Goal: Contribute content: Add original content to the website for others to see

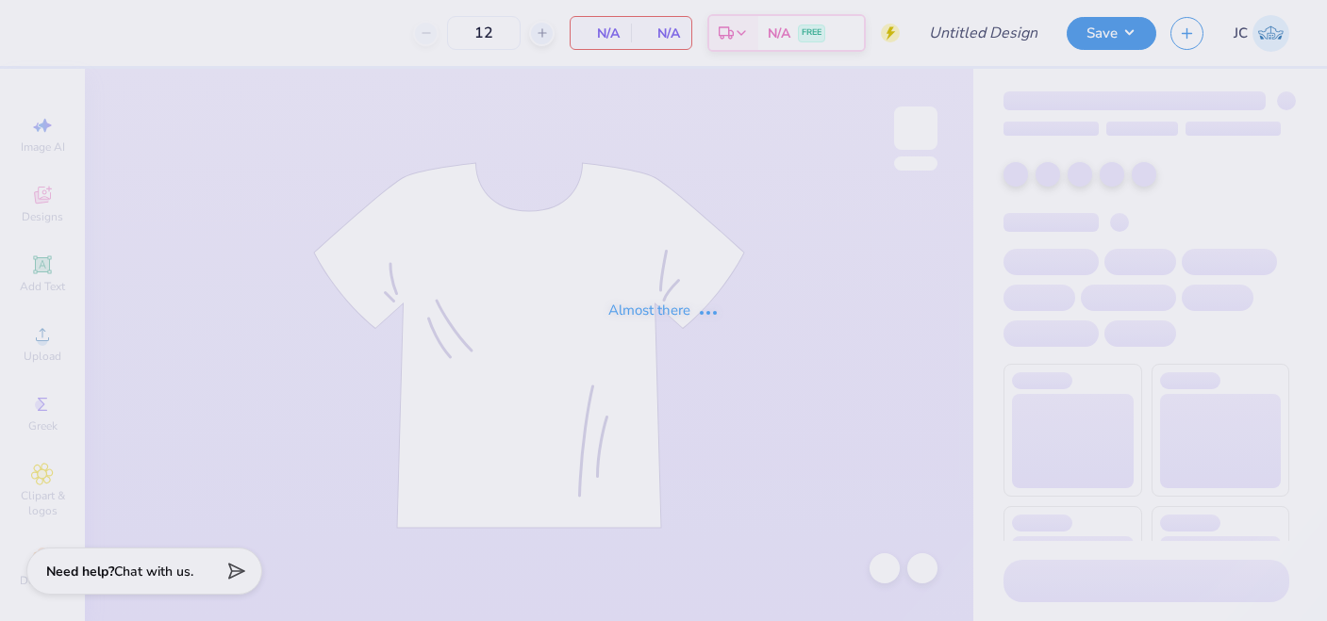
type input "Blue Tri Delt Mock Neck "I Love Tri Delt""
type input "60"
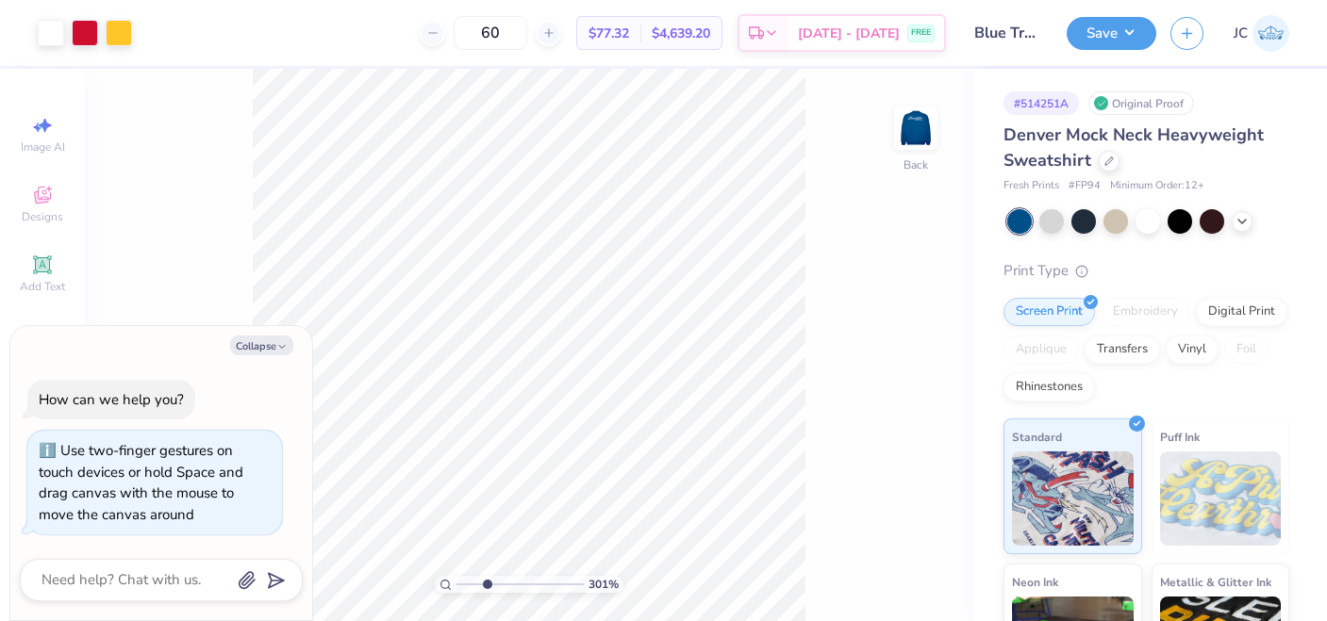
drag, startPoint x: 460, startPoint y: 584, endPoint x: 486, endPoint y: 585, distance: 26.4
type input "3.02"
click at [486, 585] on input "range" at bounding box center [519, 584] width 127 height 17
click at [270, 346] on button "Collapse" at bounding box center [261, 346] width 63 height 20
type textarea "x"
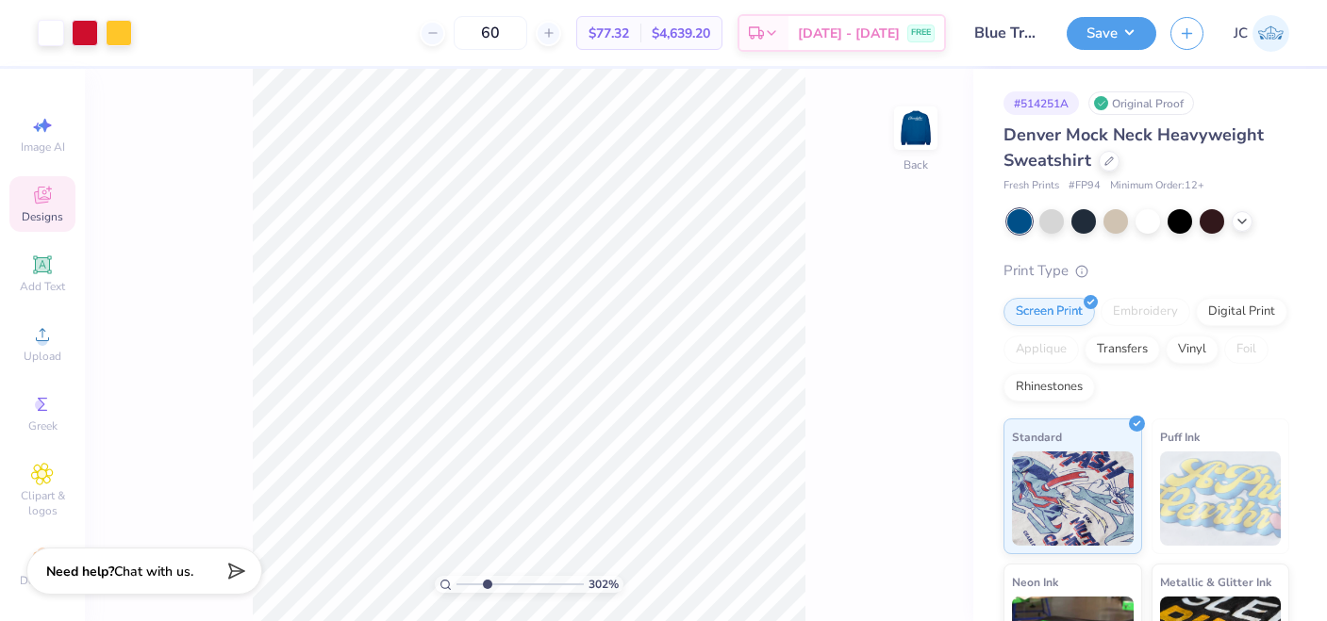
click at [45, 197] on icon at bounding box center [42, 195] width 23 height 23
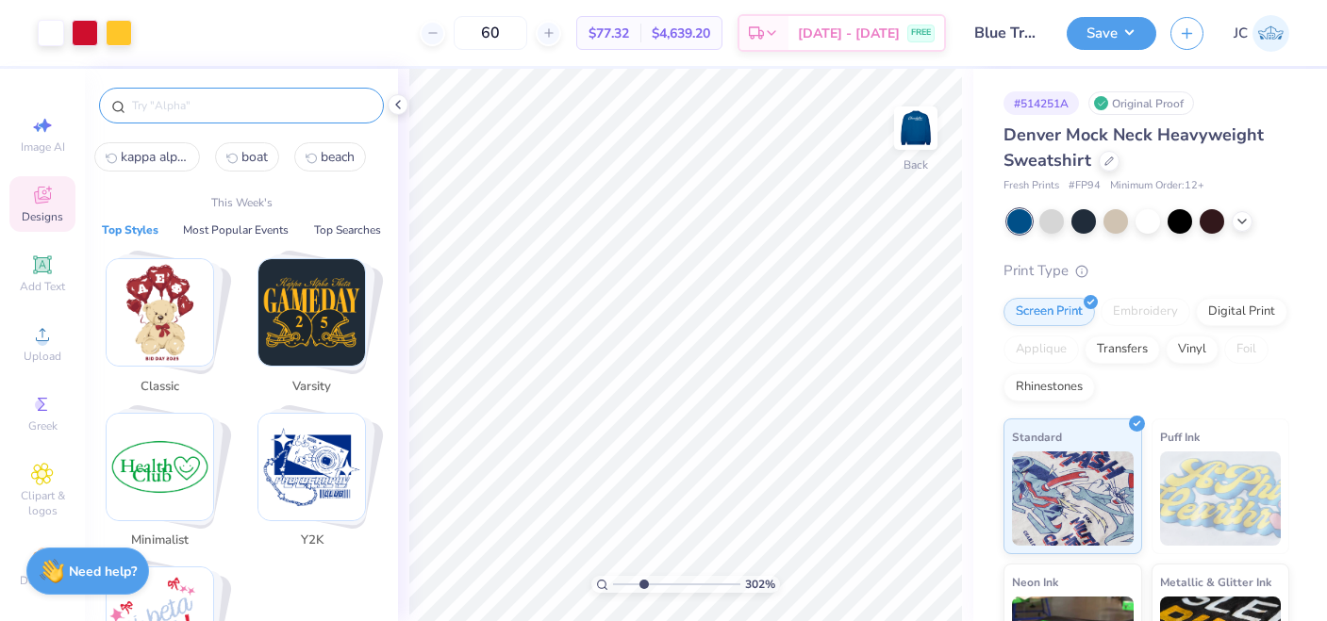
click at [173, 106] on input "text" at bounding box center [250, 105] width 241 height 19
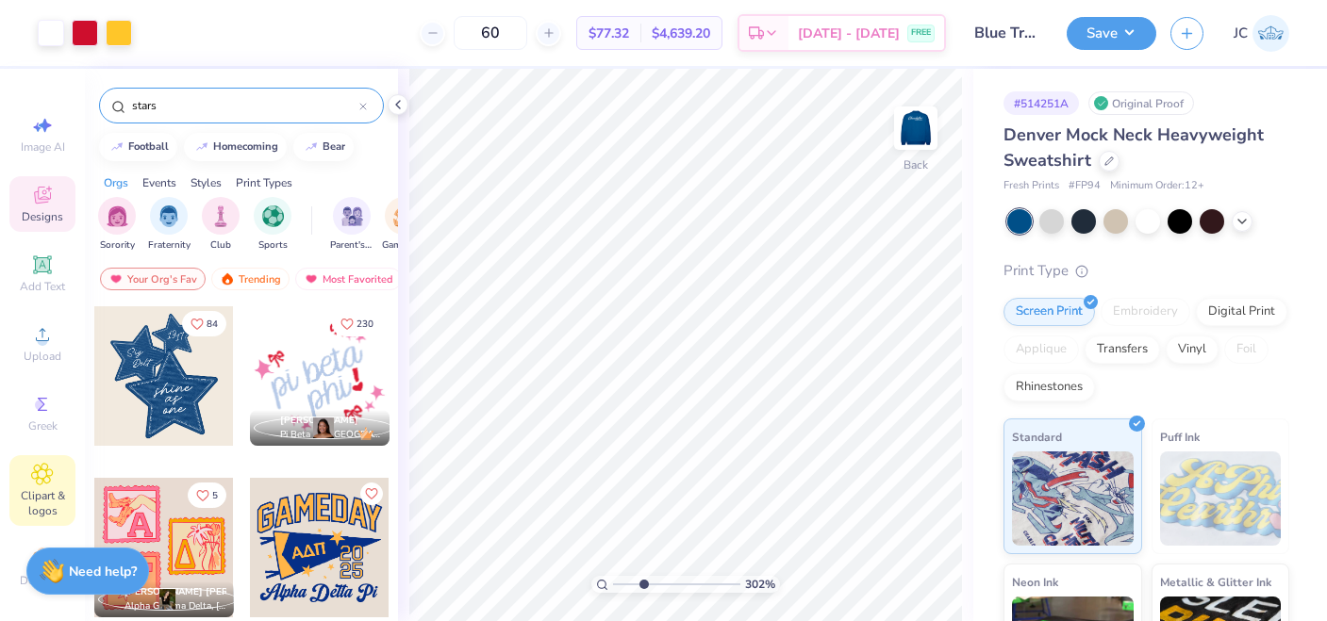
type input "stars"
click at [45, 486] on div "Clipart & logos" at bounding box center [42, 490] width 66 height 71
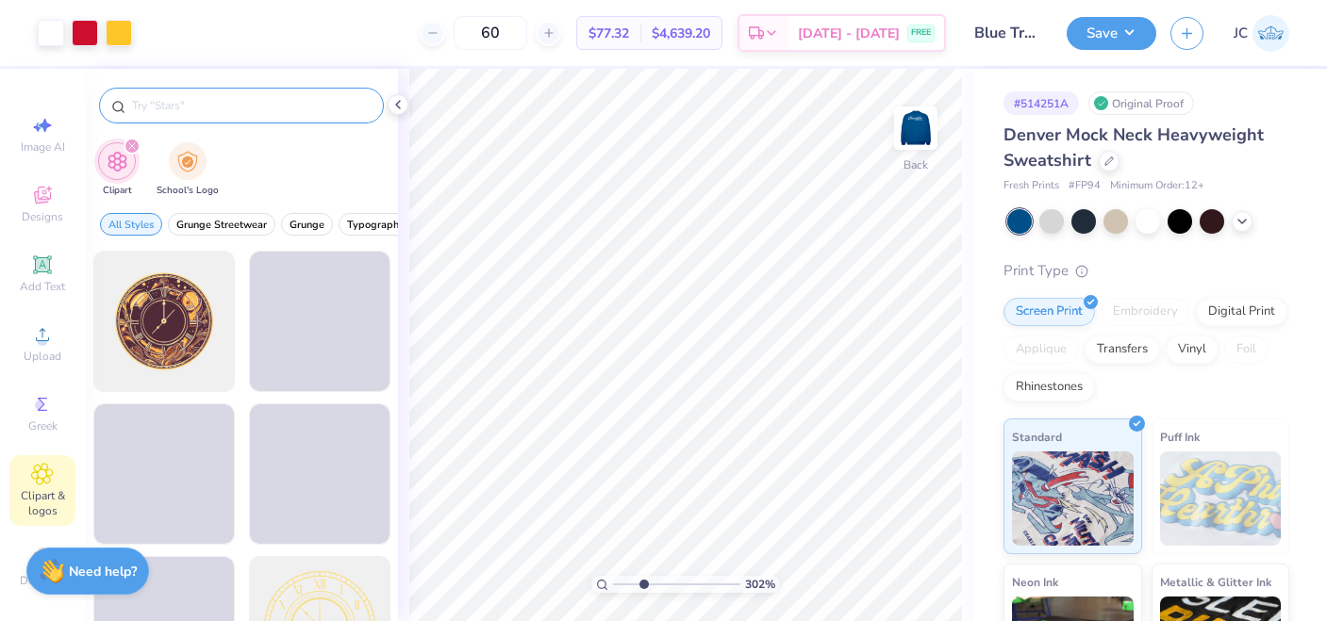
click at [181, 107] on input "text" at bounding box center [250, 105] width 241 height 19
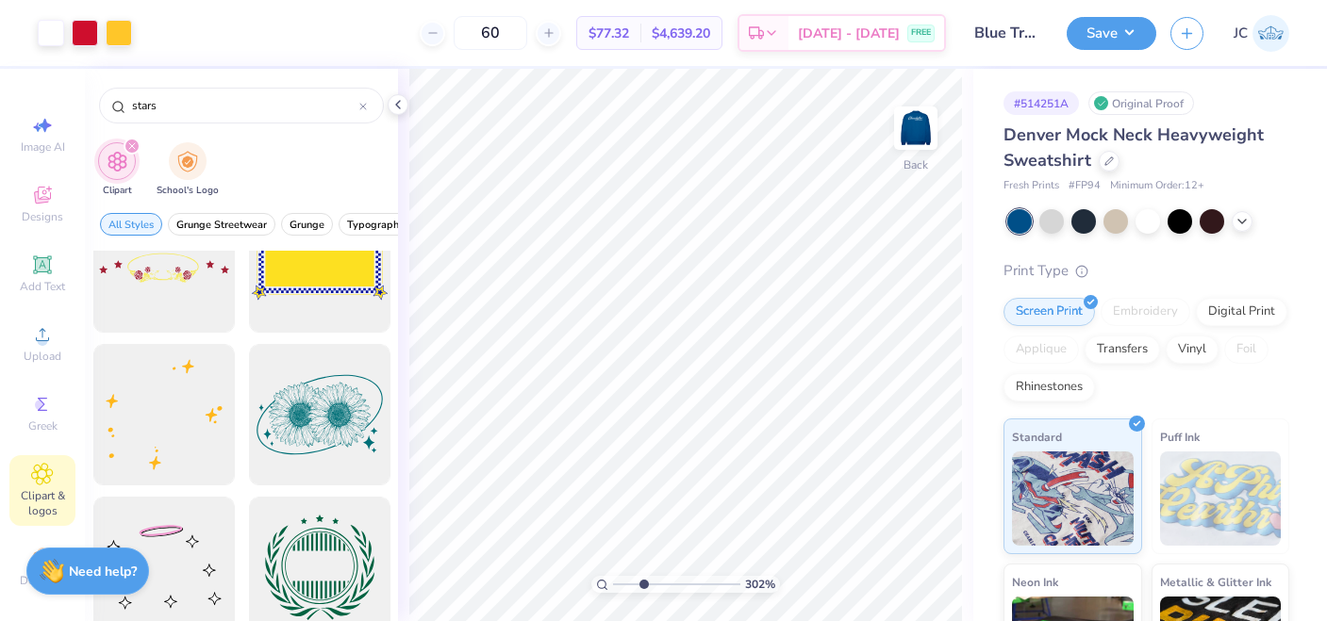
scroll to position [6783, 0]
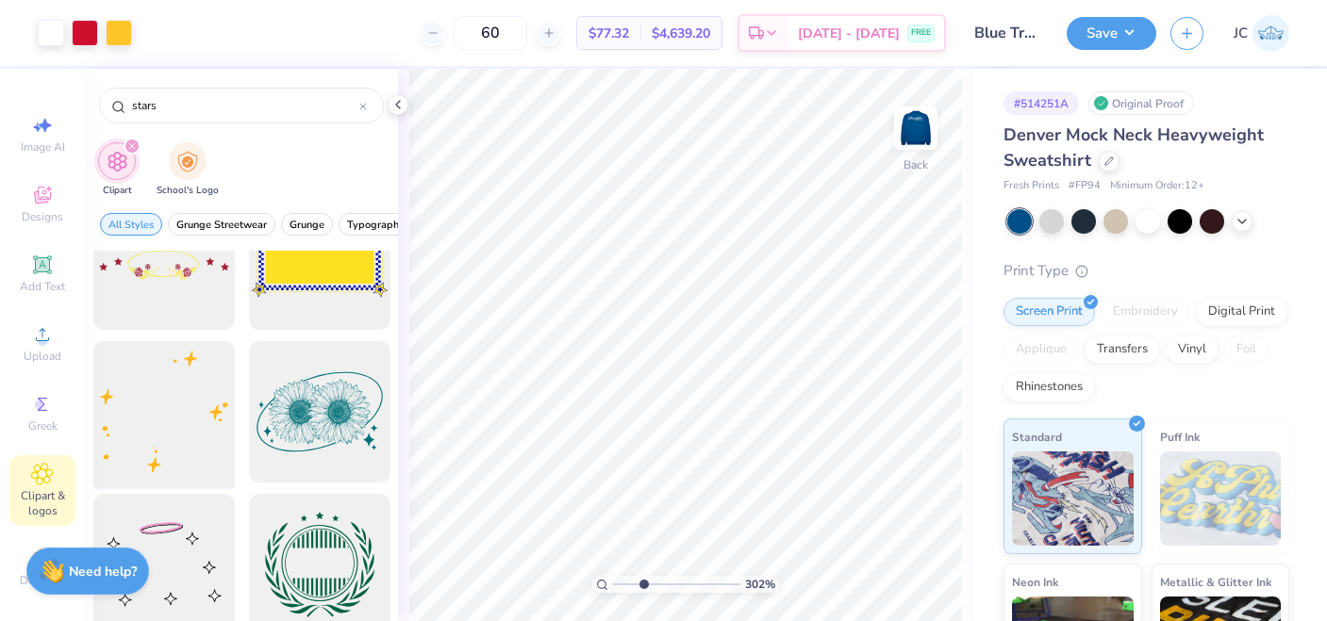
type input "stars"
click at [199, 426] on div at bounding box center [164, 413] width 156 height 156
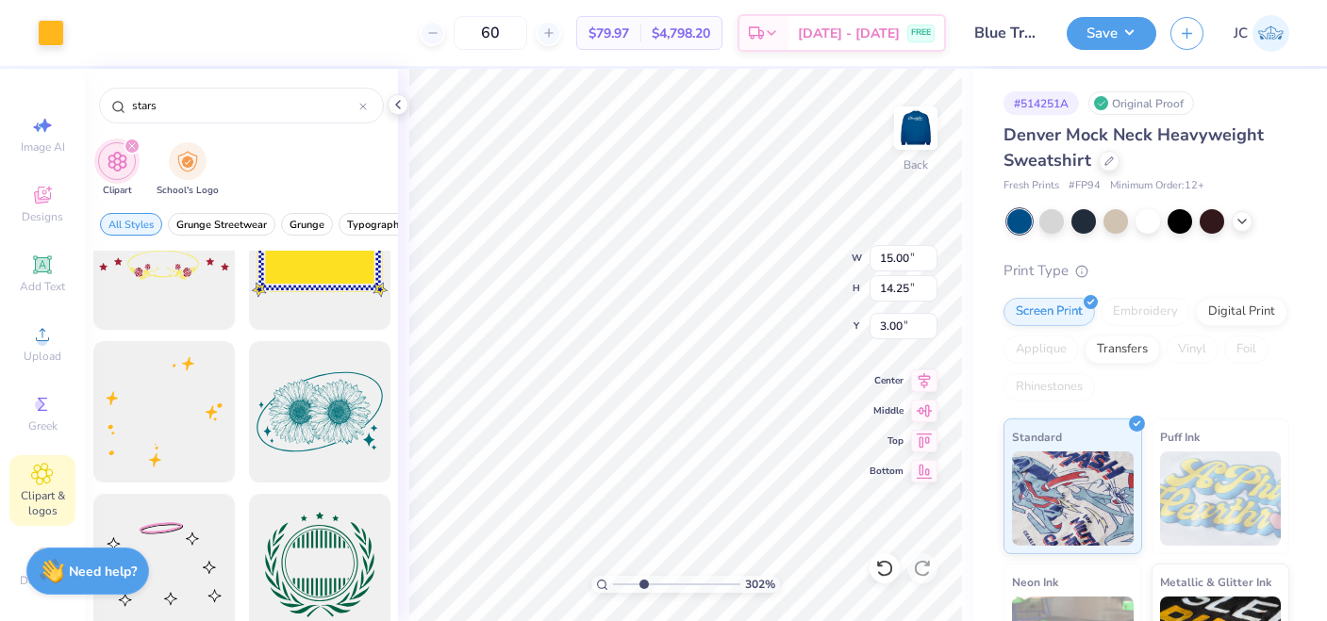
type input "10.08"
type input "9.57"
type input "3.24"
type input "6.21"
type input "5.90"
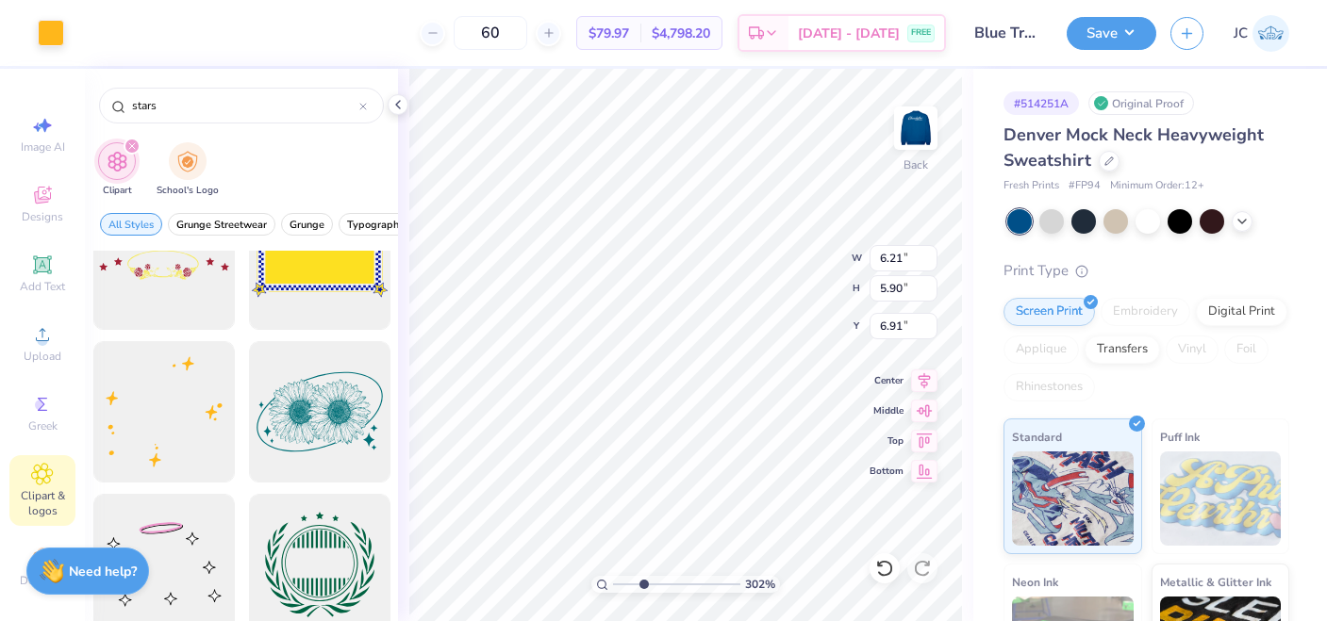
type input "4.25"
type input "3.09"
type input "2.94"
type input "5.56"
type input "0.89"
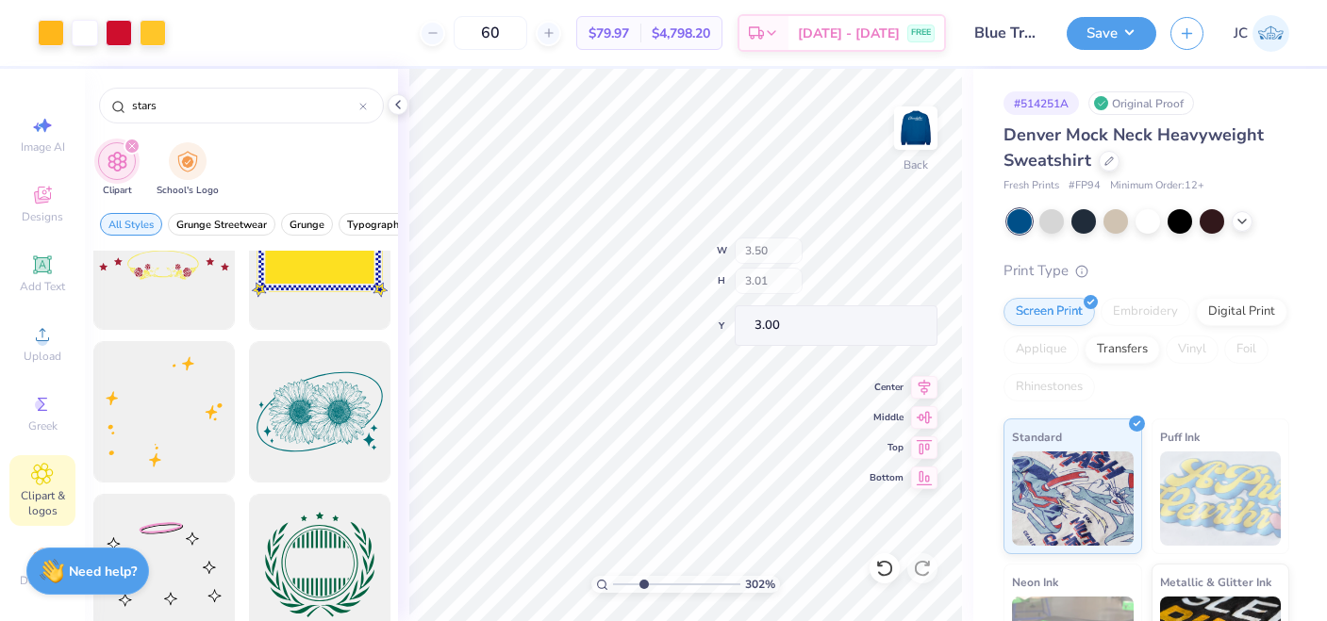
type input "0.92"
type input "3.65"
type input "0.48"
type input "3.87"
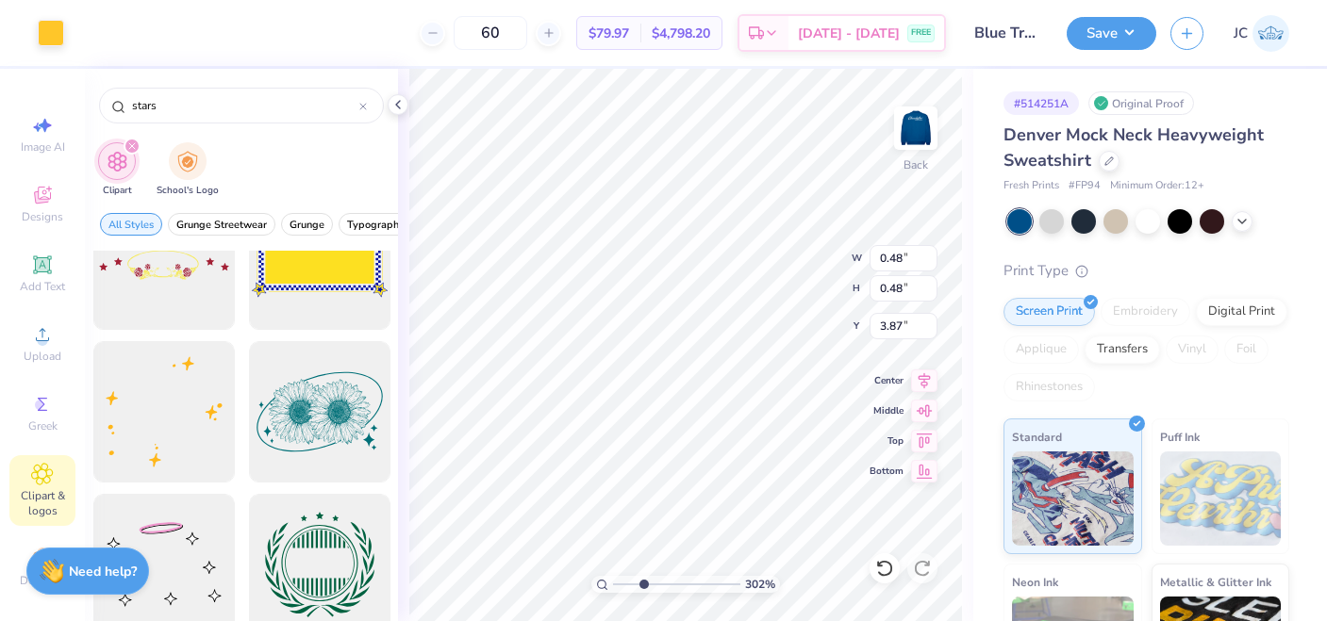
type input "0.36"
type input "0.38"
type input "4.57"
type input "2.88"
type input "3.24"
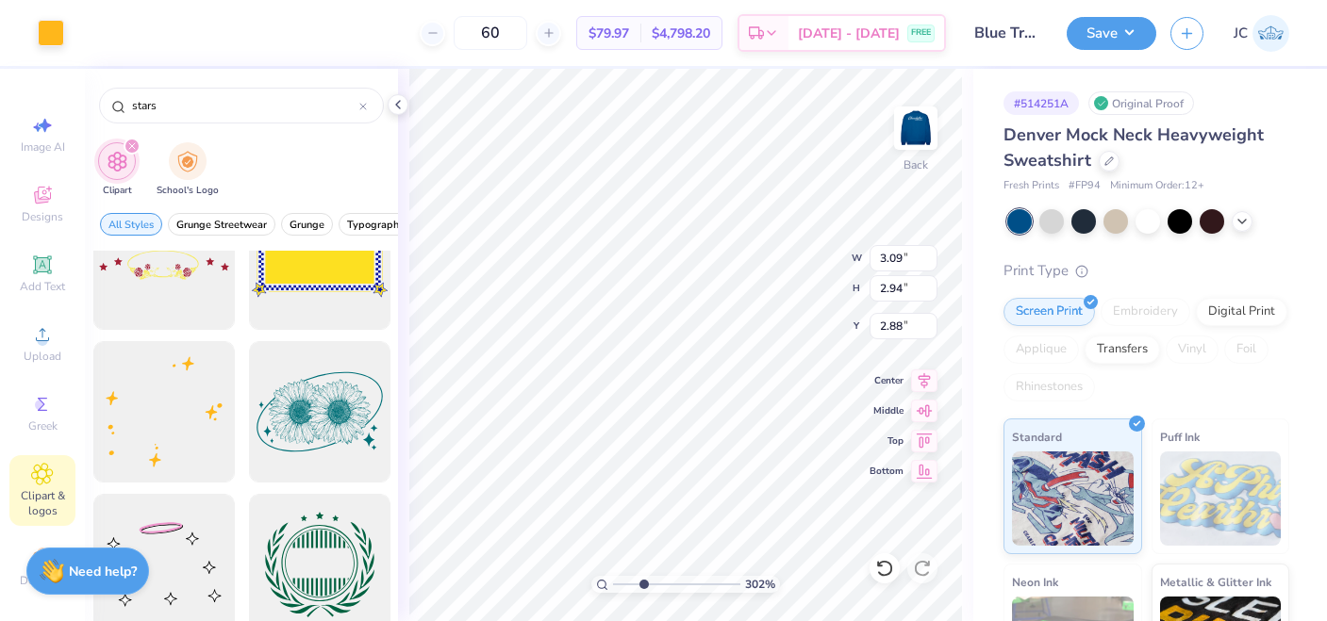
type input "2.28"
type input "3.87"
type input "3.81"
type input "3.37"
type input "2.56"
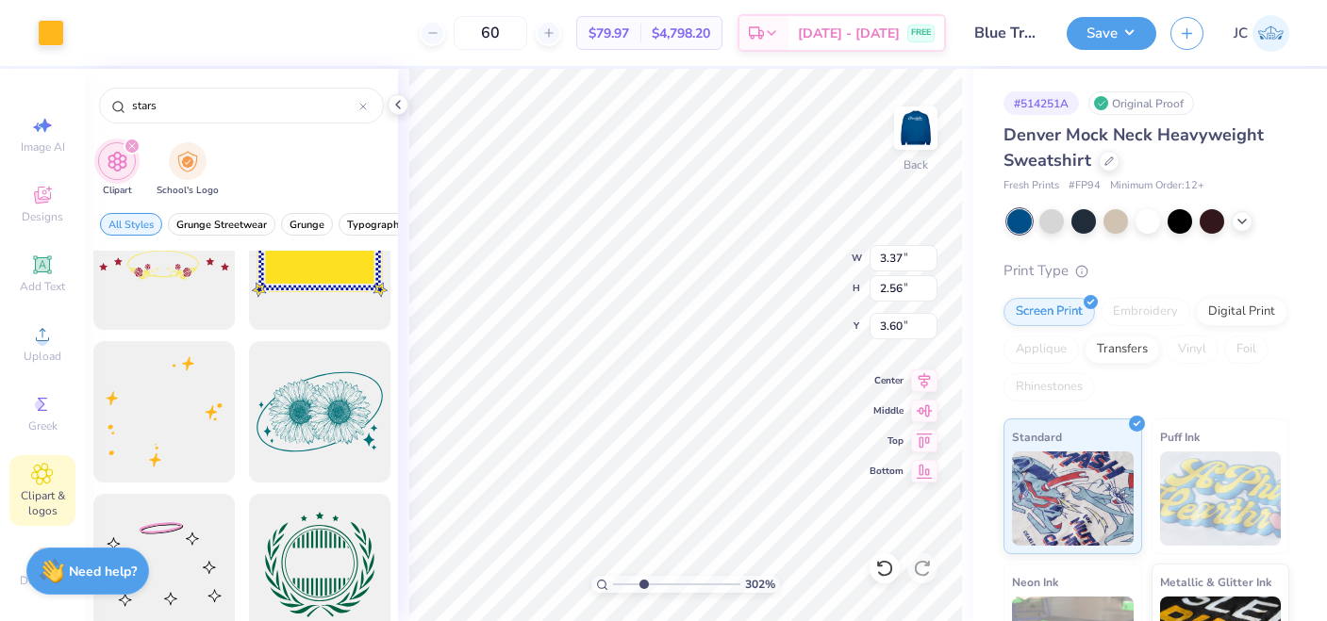
type input "3.45"
type input "3.67"
type input "3.29"
type input "2.28"
type input "3.80"
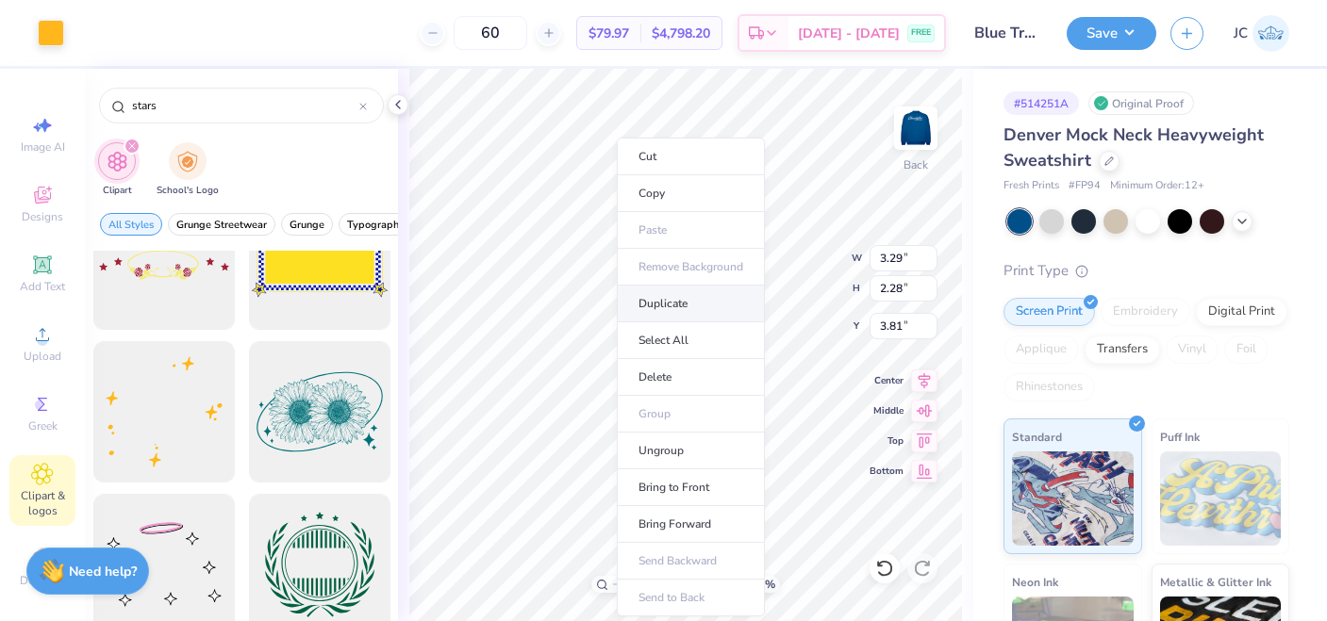
click at [631, 301] on li "Duplicate" at bounding box center [691, 304] width 148 height 37
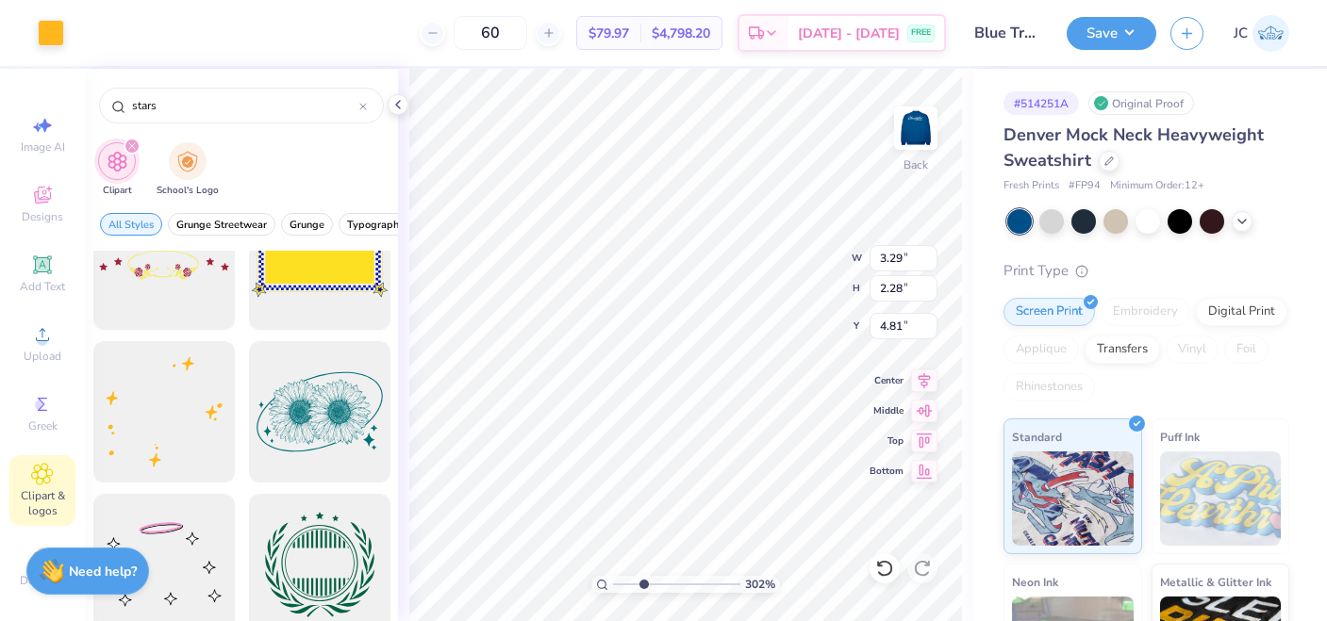
type input "6.58"
type input "2.69"
type input "3.37"
type input "2.64"
type input "2.89"
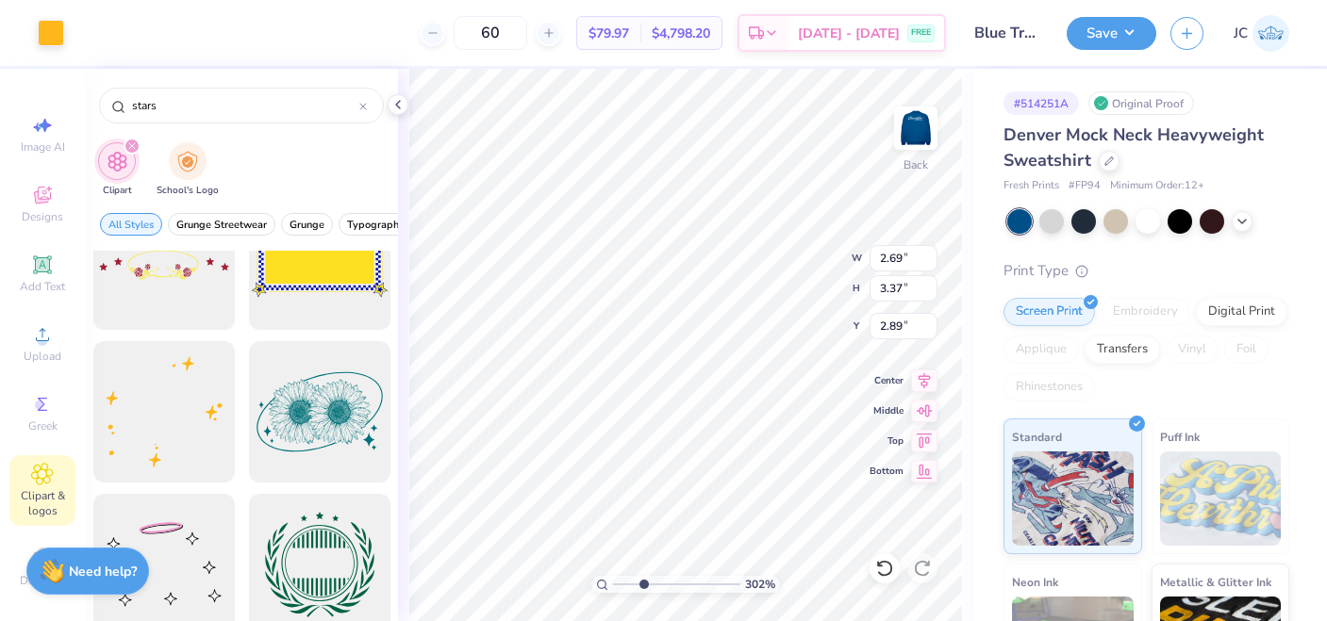
type input "0.98"
type input "1.23"
type input "4.11"
type input "3.23"
type input "2.27"
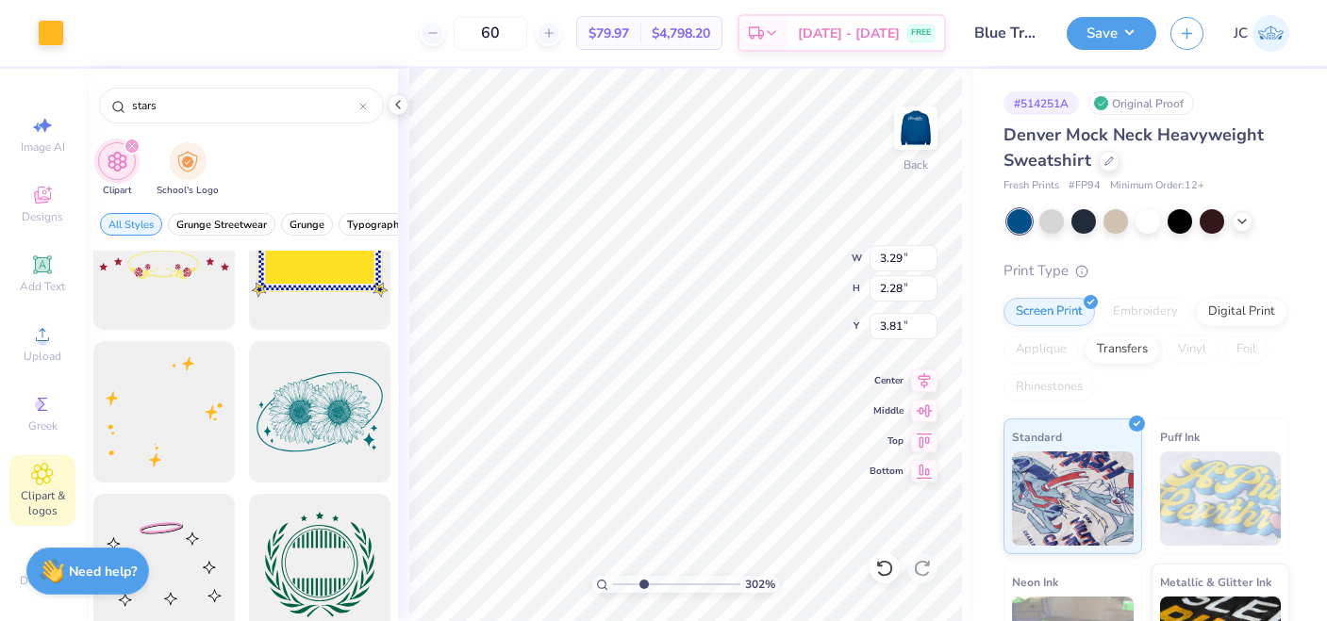
type input "3.87"
type input "1.22"
click at [1165, 306] on div "Embroidery" at bounding box center [1145, 312] width 90 height 28
drag, startPoint x: 643, startPoint y: 584, endPoint x: 597, endPoint y: 583, distance: 46.2
type input "1"
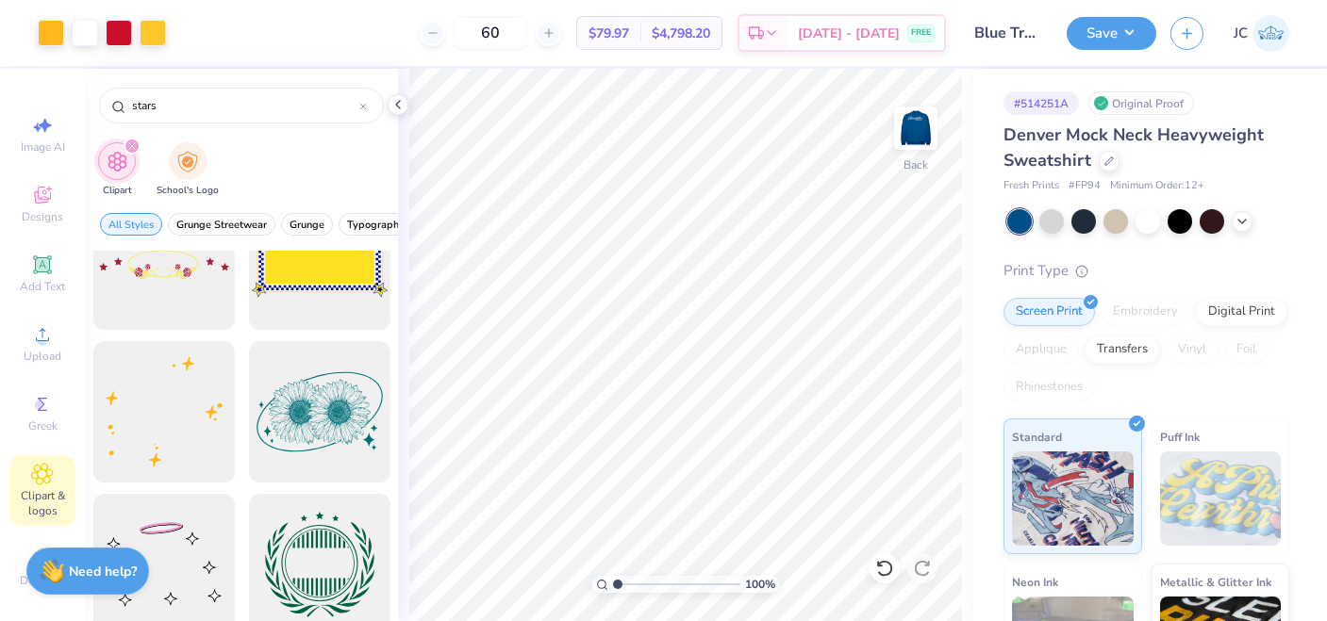
click at [613, 583] on input "range" at bounding box center [676, 584] width 127 height 17
type input "2.61"
type input "2.43"
click at [1139, 311] on div "Embroidery" at bounding box center [1145, 312] width 90 height 28
click at [909, 146] on img at bounding box center [915, 128] width 75 height 75
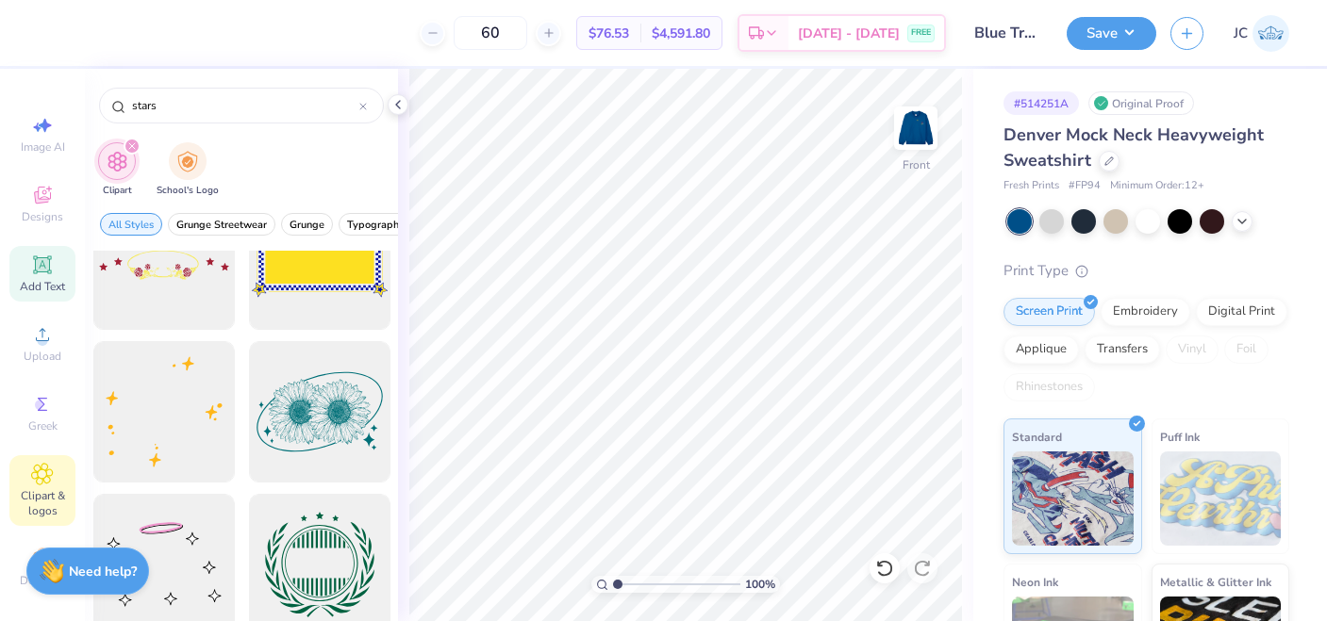
click at [44, 272] on icon at bounding box center [42, 265] width 23 height 23
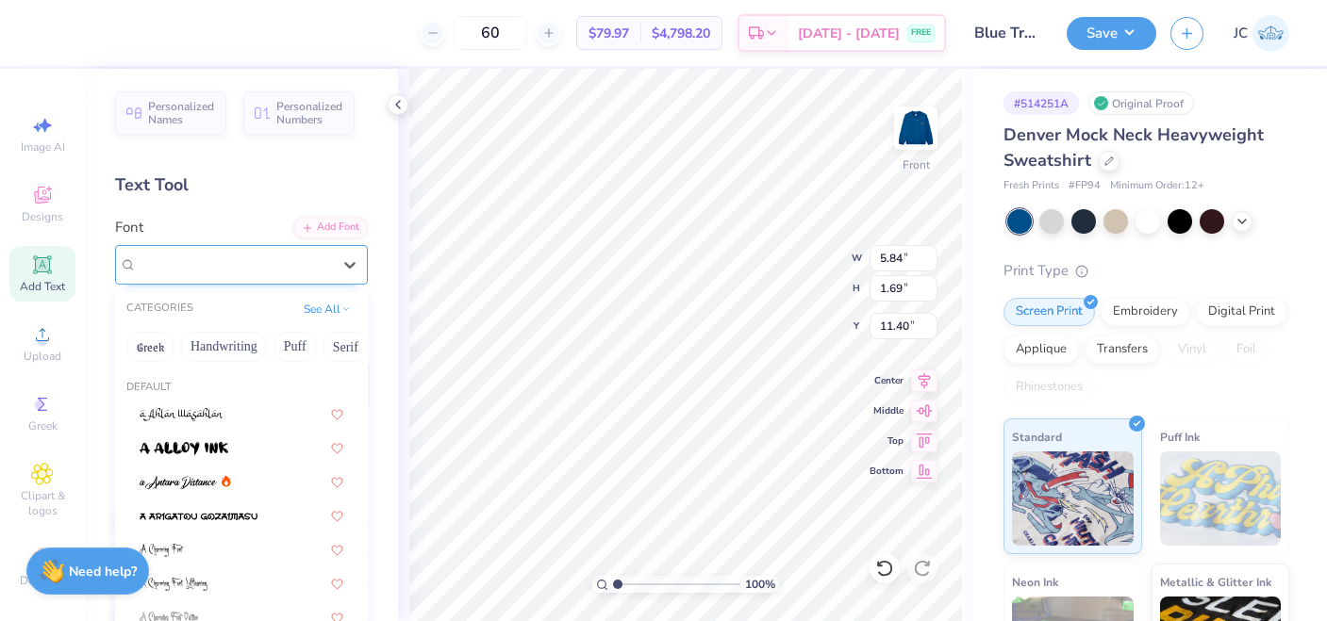
click at [265, 258] on div "Super Dream" at bounding box center [234, 264] width 198 height 29
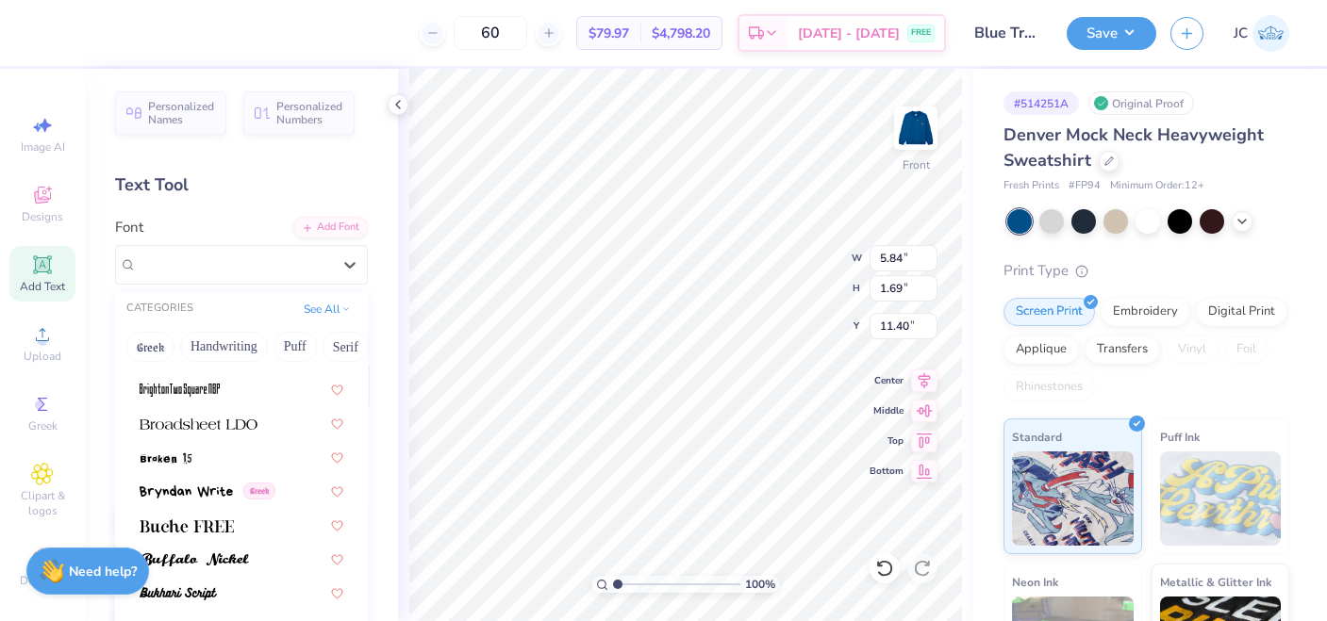
scroll to position [1587, 0]
click at [203, 426] on img at bounding box center [199, 423] width 118 height 13
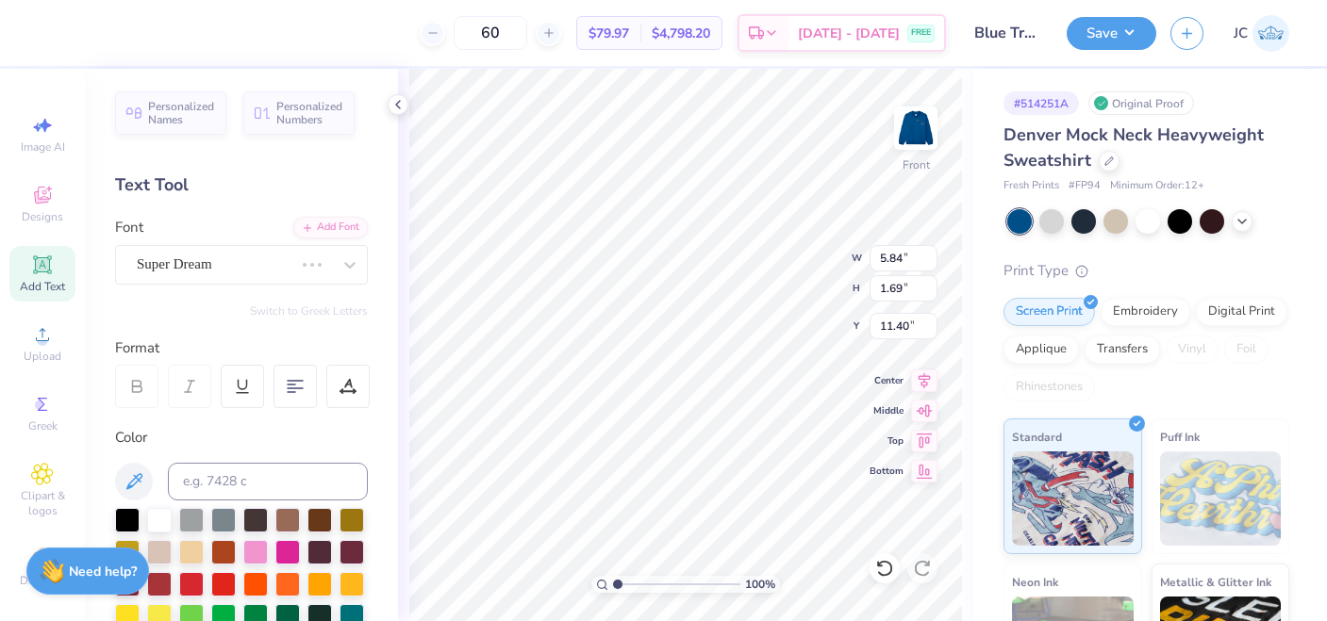
type input "6.49"
type input "1.58"
type input "11.46"
type textarea "[GEOGRAPHIC_DATA], [GEOGRAPHIC_DATA]"
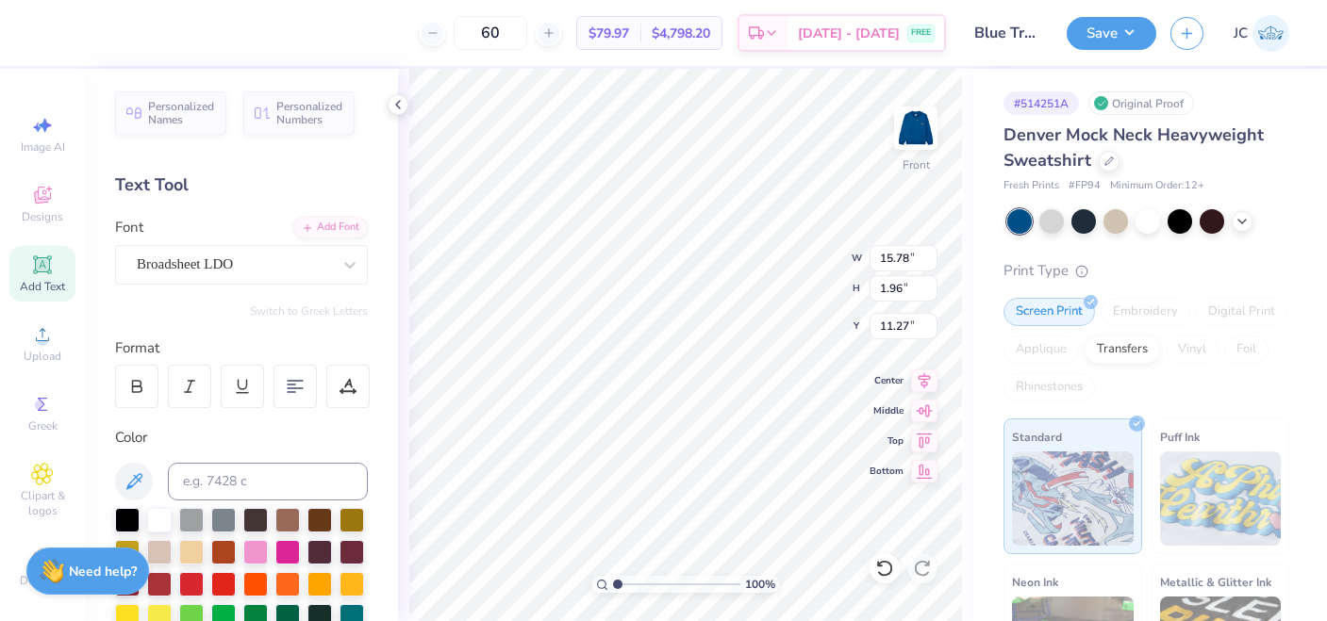
type input "8.06"
type input "1.00"
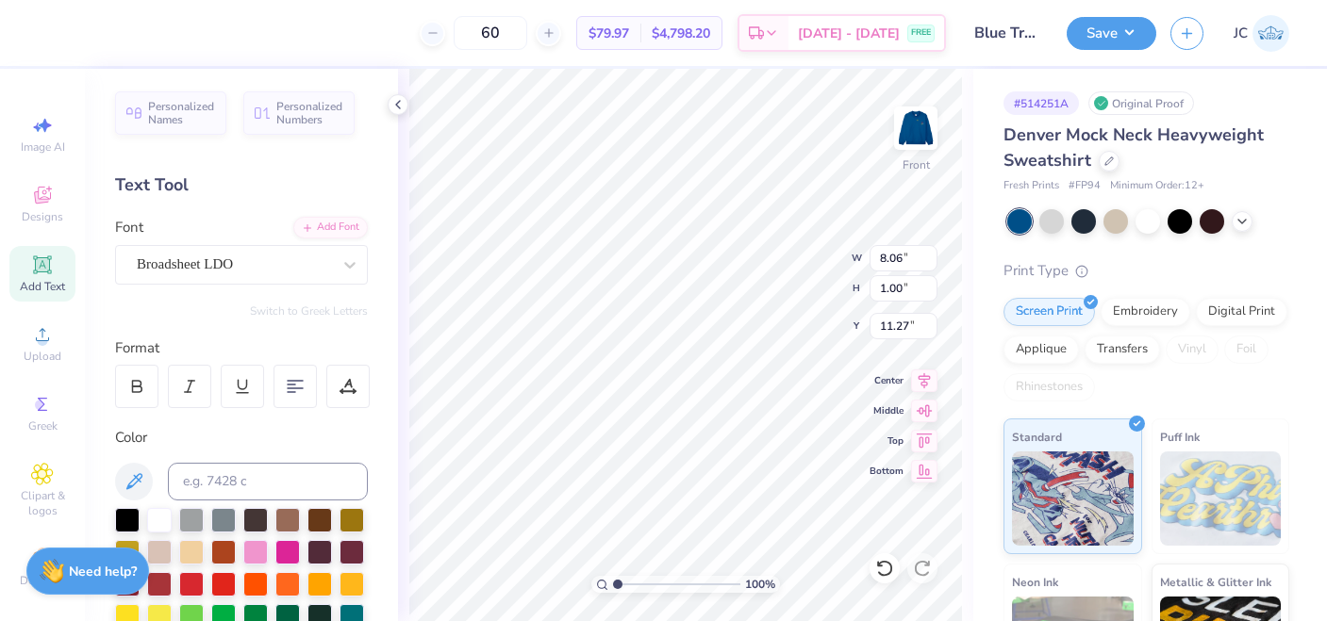
type input "0.50"
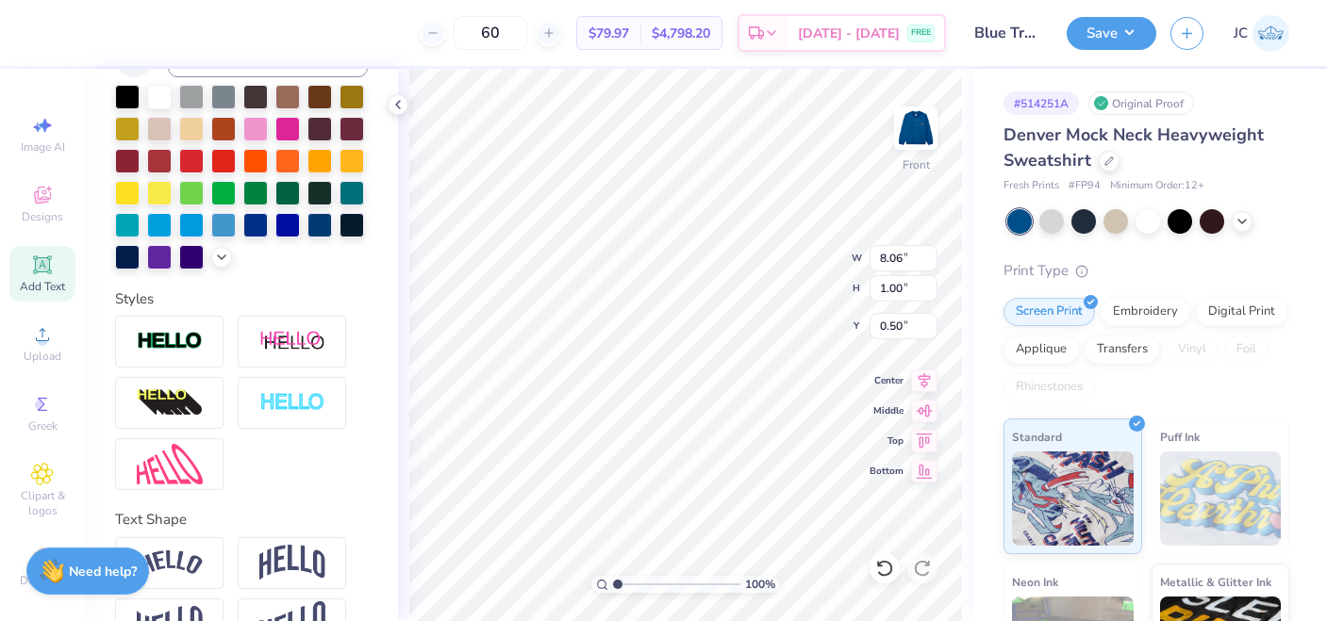
scroll to position [474, 0]
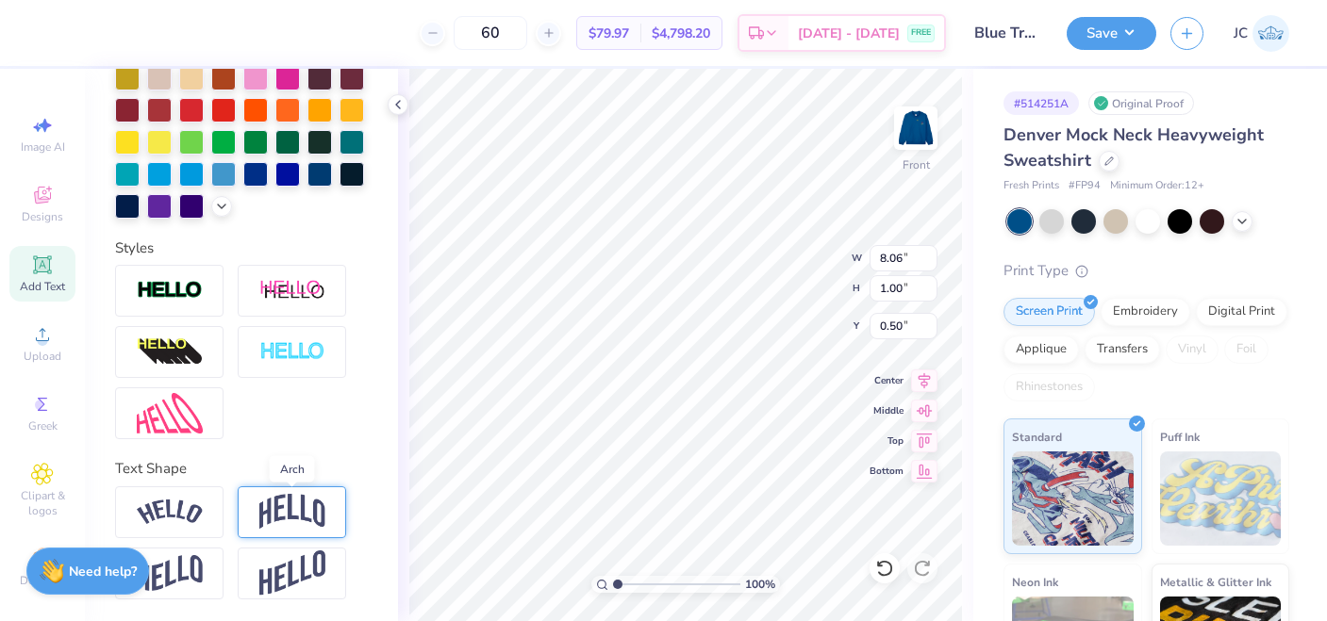
click at [266, 506] on img at bounding box center [292, 512] width 66 height 36
type input "2.34"
type input "0.53"
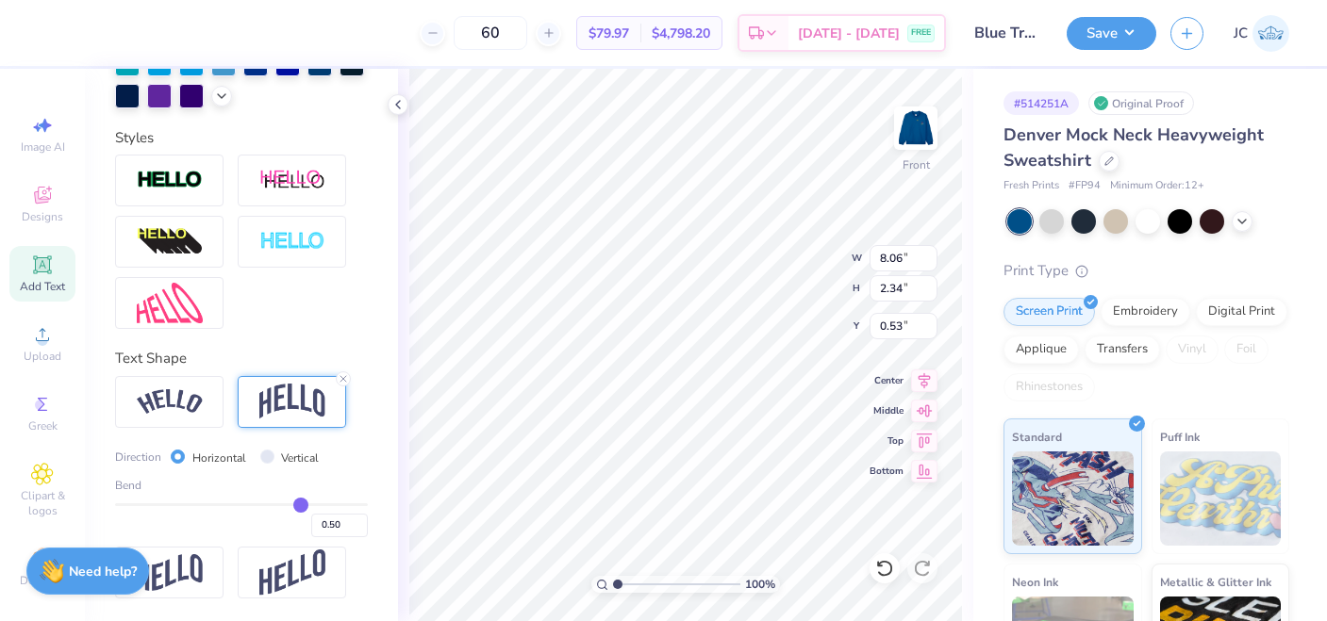
type input "0.54"
type input "0.53"
type input "0.5"
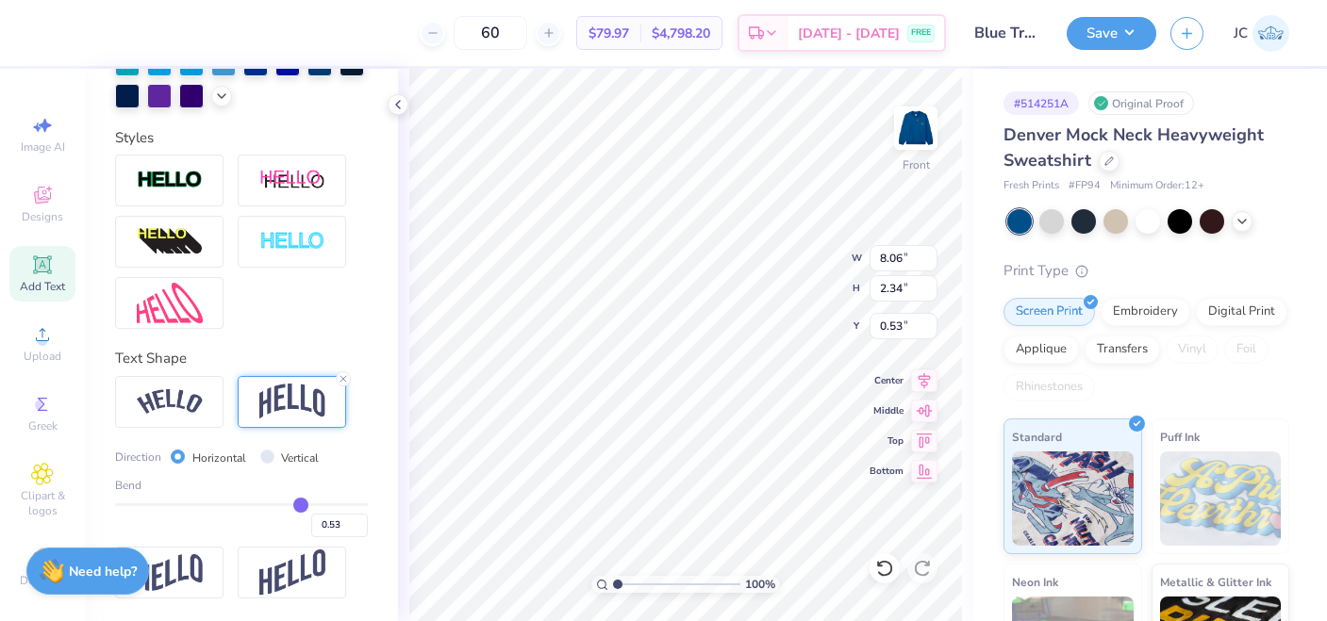
type input "0.50"
type input "0.46"
type input "0.4"
type input "0.40"
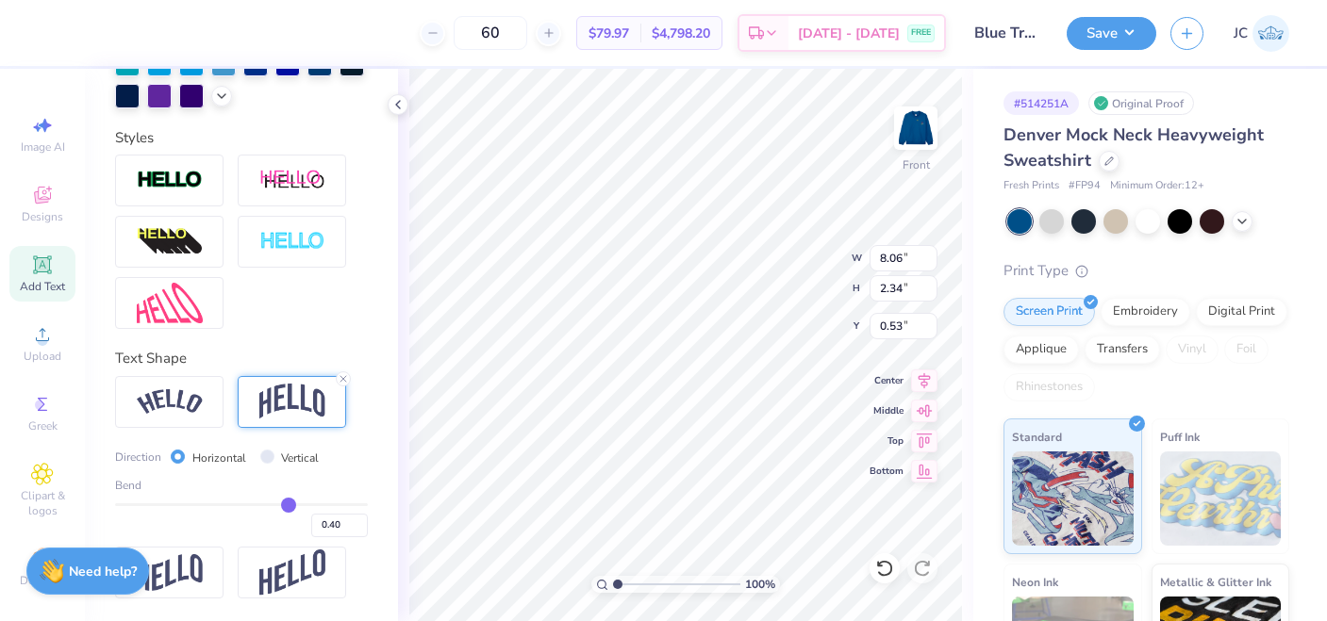
type input "0.3"
type input "0.30"
type input "0.18"
type input "0.09"
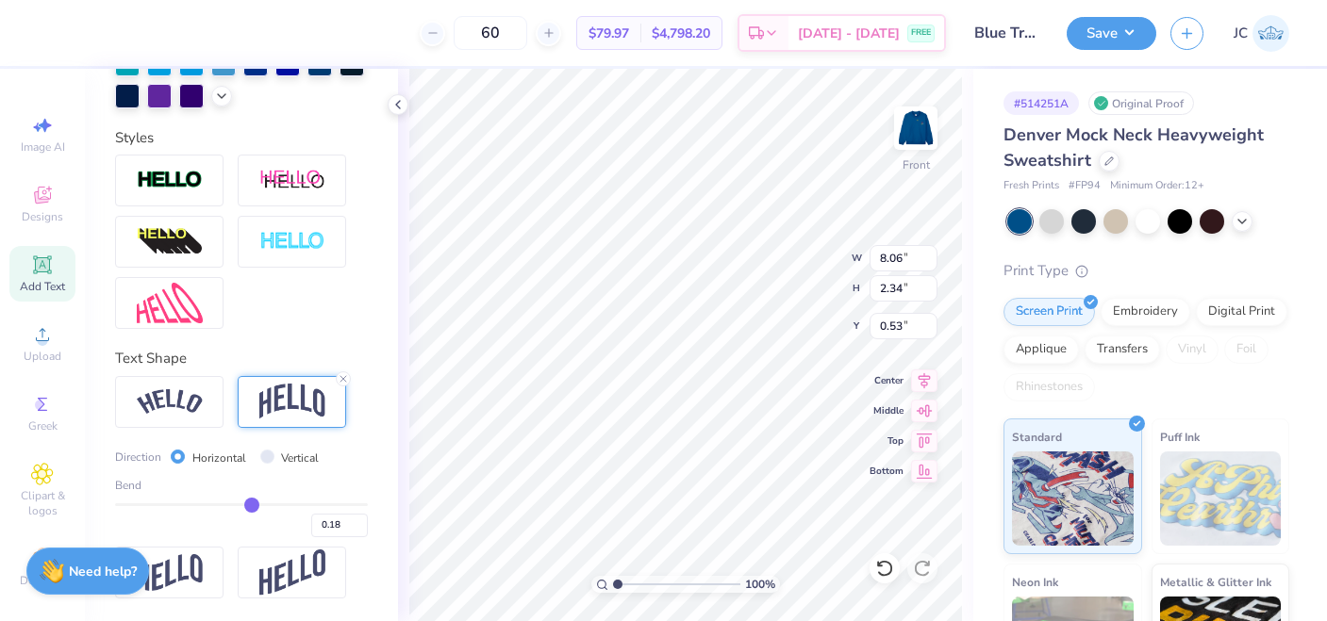
type input "0.09"
type input "0.01"
type input "-0.04"
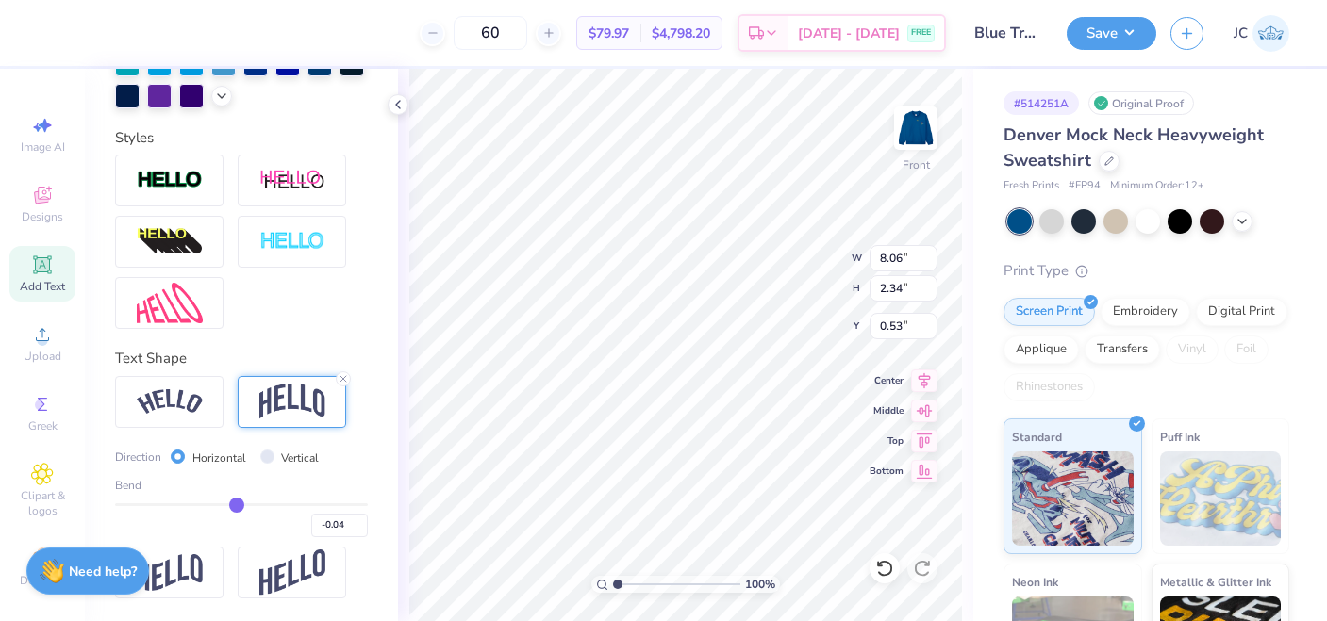
type input "-0.05"
type input "-0.07"
type input "-0.09"
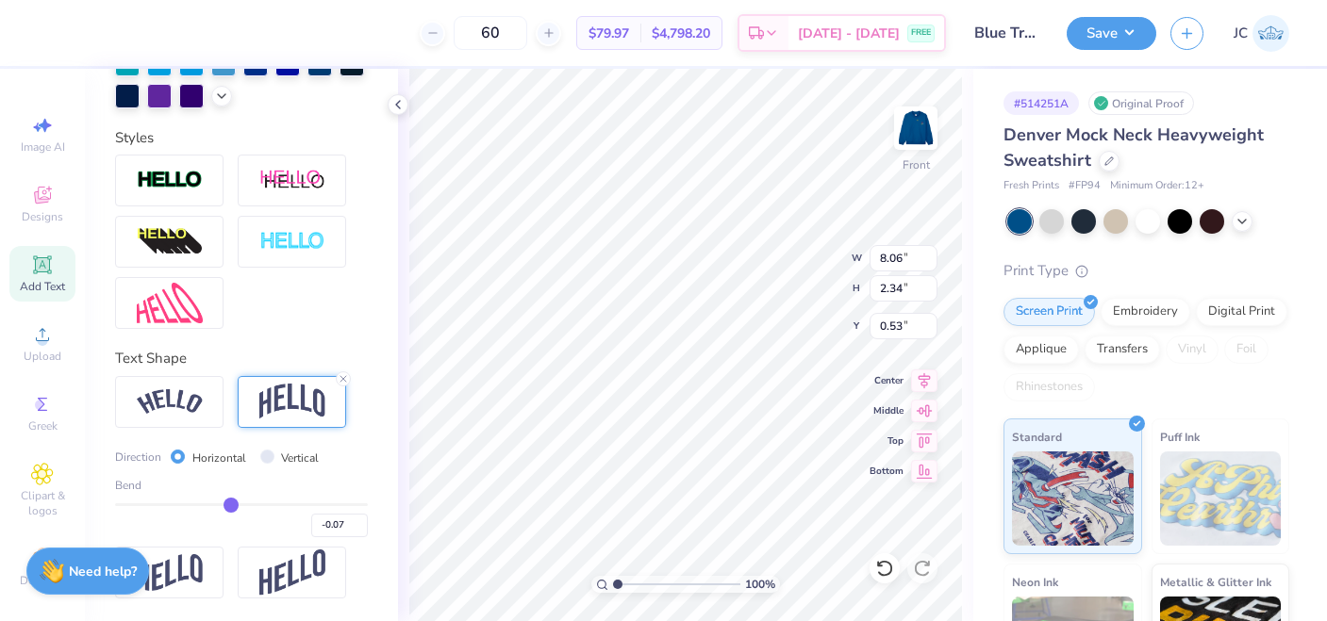
type input "-0.09"
type input "-0.12"
type input "-0.13"
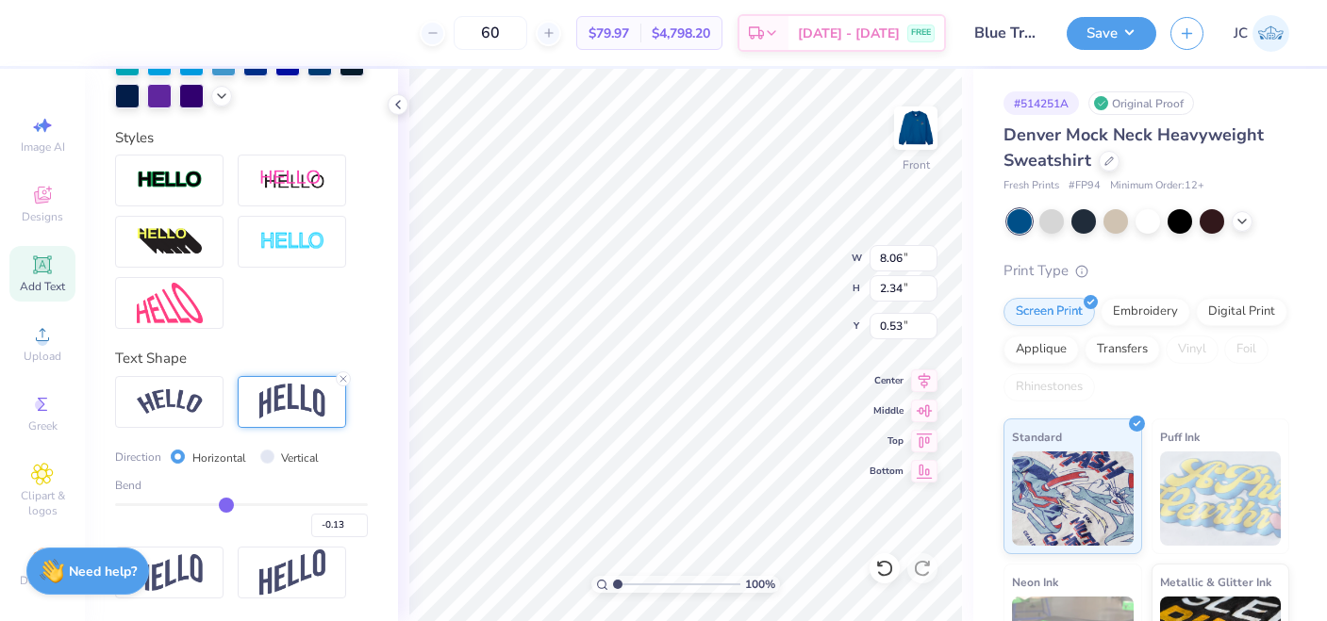
type input "-0.14"
type input "-0.16"
type input "-0.17"
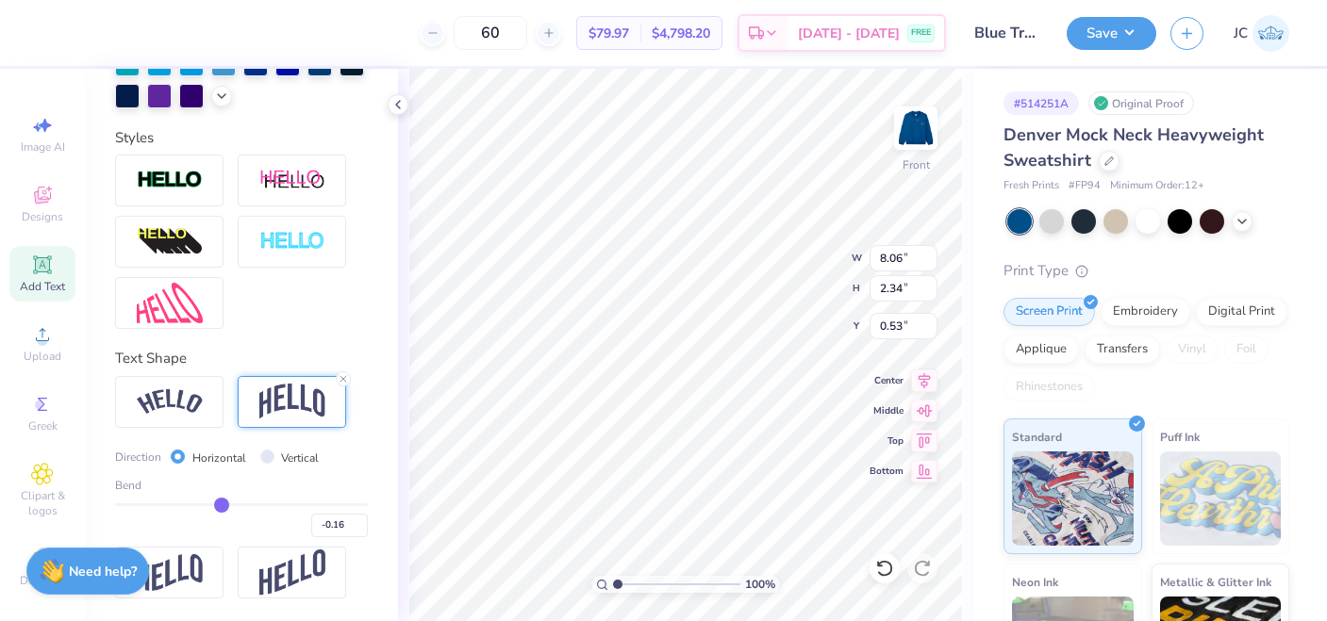
type input "-0.17"
drag, startPoint x: 305, startPoint y: 499, endPoint x: 222, endPoint y: 500, distance: 83.0
type input "-0.17"
click at [222, 503] on input "range" at bounding box center [241, 504] width 253 height 3
type input "1.28"
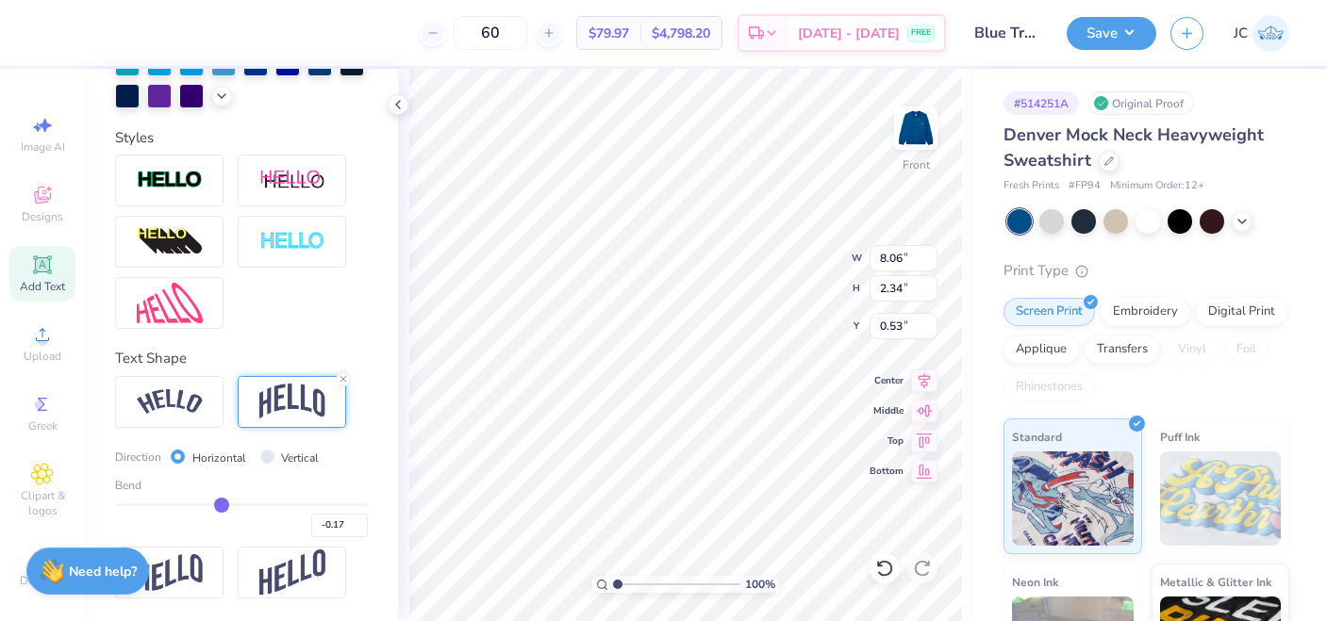
type input "1.06"
type input "-0.16"
type input "-0.15"
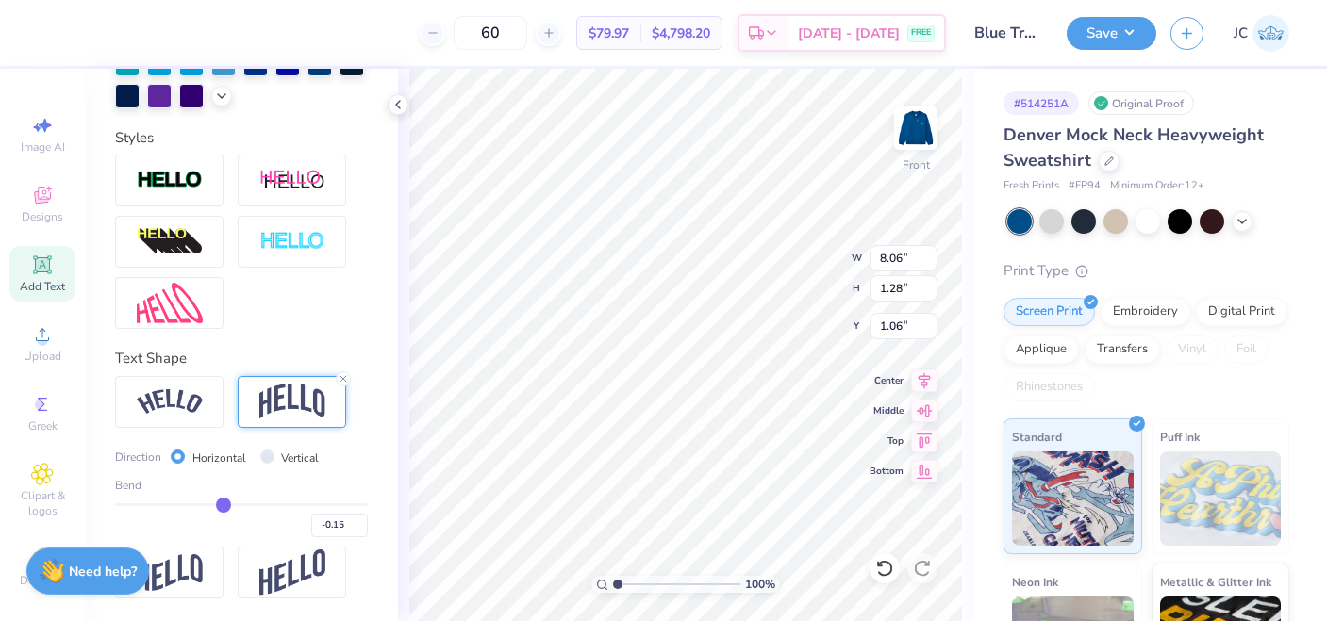
type input "-0.12"
type input "-0.1"
type input "-0.10"
type input "-0.09"
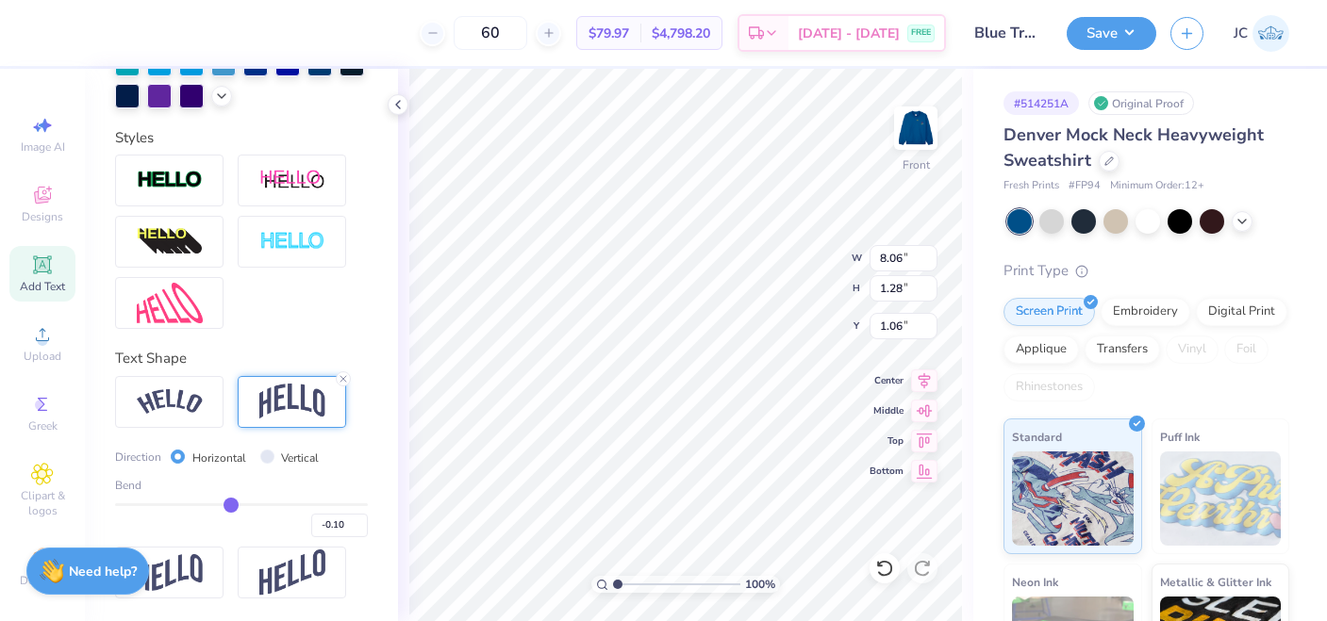
type input "-0.09"
click at [230, 503] on input "range" at bounding box center [241, 504] width 253 height 3
type input "1.11"
type input "1.15"
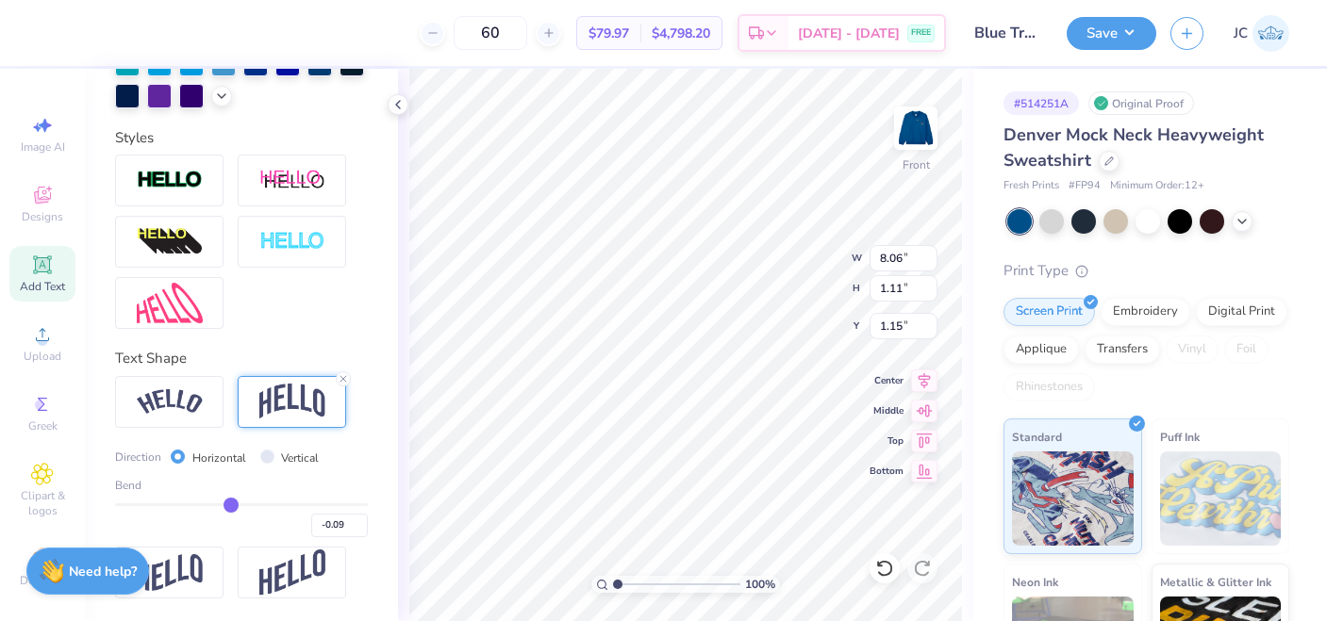
type input "0.50"
type input "6.51"
type input "0.90"
click at [360, 528] on input "-0.1" at bounding box center [339, 526] width 57 height 24
click at [360, 528] on input "-0.11" at bounding box center [339, 526] width 57 height 24
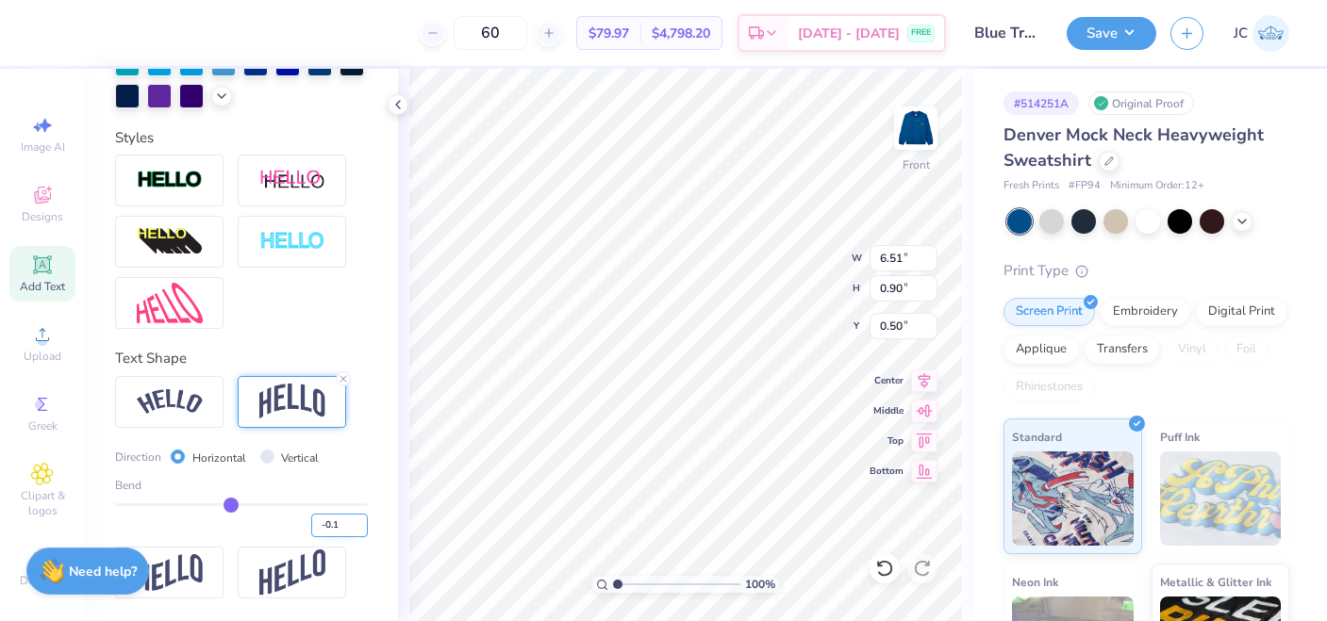
click at [360, 520] on input "-0.1" at bounding box center [339, 526] width 57 height 24
click at [360, 520] on input "-0.09" at bounding box center [339, 526] width 57 height 24
click at [360, 520] on input "-0.08" at bounding box center [339, 526] width 57 height 24
click at [360, 520] on input "-0.07" at bounding box center [339, 526] width 57 height 24
click at [360, 520] on input "-0.06" at bounding box center [339, 526] width 57 height 24
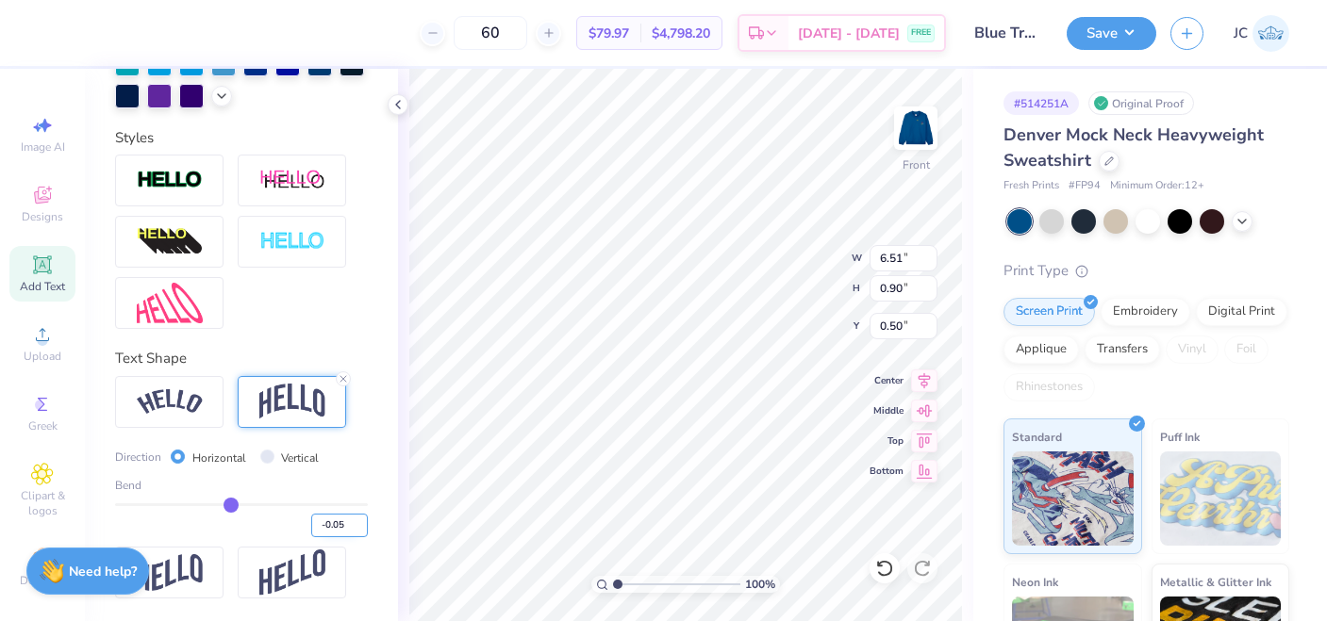
type input "-0.05"
click at [360, 520] on input "-0.05" at bounding box center [339, 526] width 57 height 24
type input "-0.05"
click at [387, 503] on div "Personalized Names Personalized Numbers Text Tool Add Font Font Broadsheet LDO …" at bounding box center [241, 345] width 313 height 552
type input "0.86"
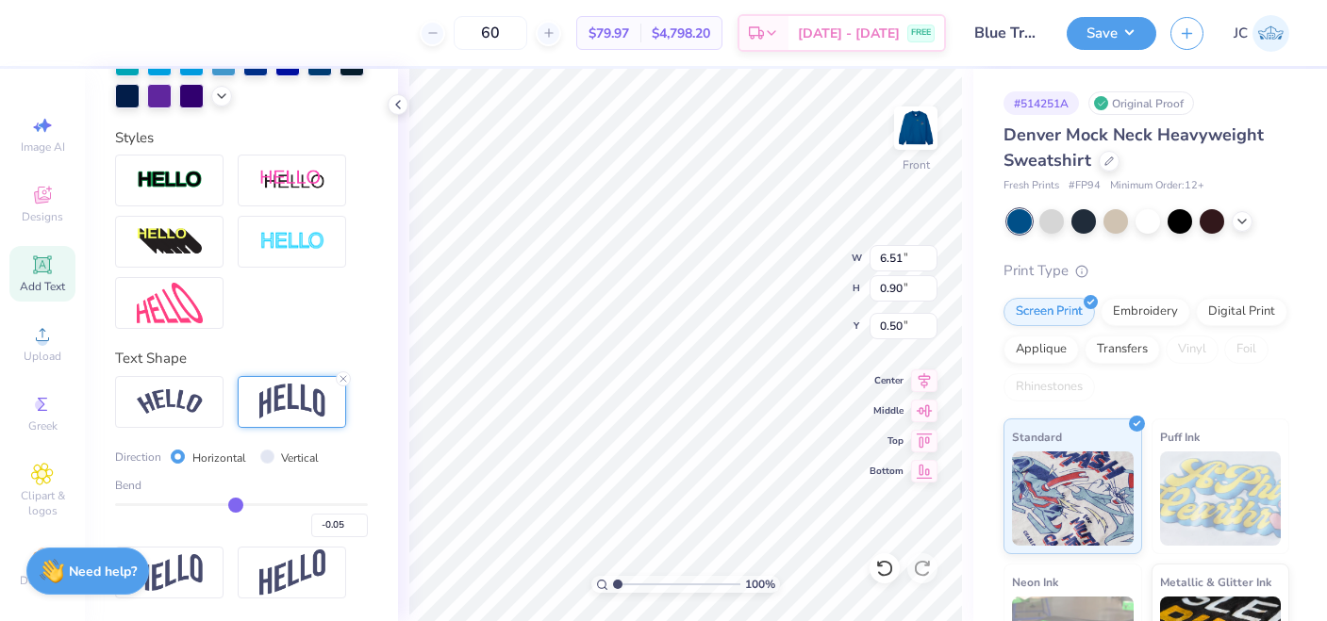
type input "0.52"
type input "5.08"
type input "0.67"
type input "0.50"
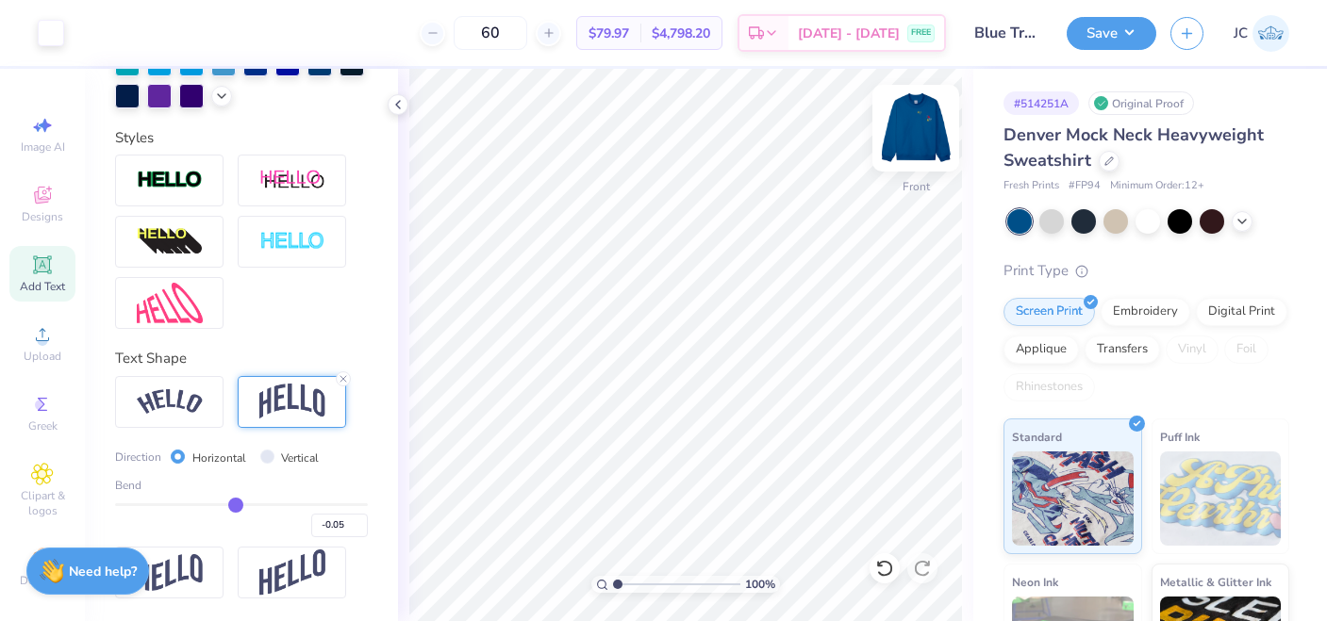
click at [924, 138] on img at bounding box center [915, 128] width 75 height 75
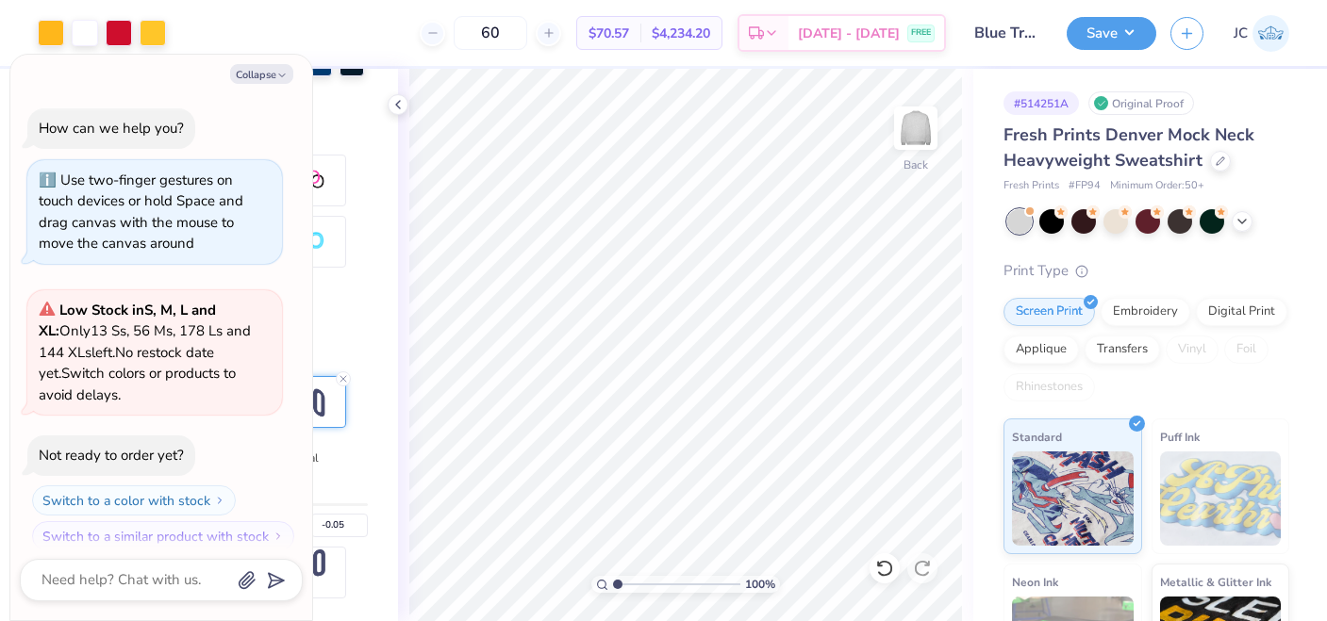
scroll to position [16, 0]
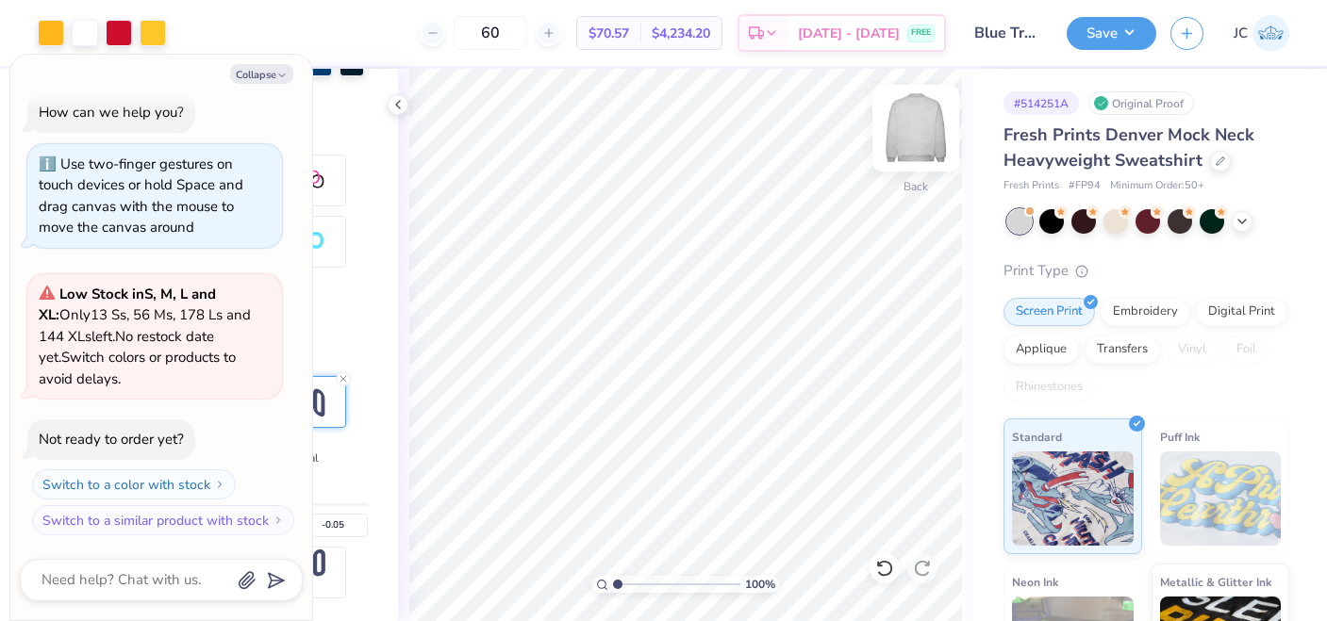
click at [935, 135] on img at bounding box center [915, 128] width 75 height 75
click at [934, 135] on img at bounding box center [916, 128] width 38 height 38
click at [1251, 223] on div at bounding box center [1148, 221] width 282 height 25
click at [1246, 223] on icon at bounding box center [1241, 219] width 15 height 15
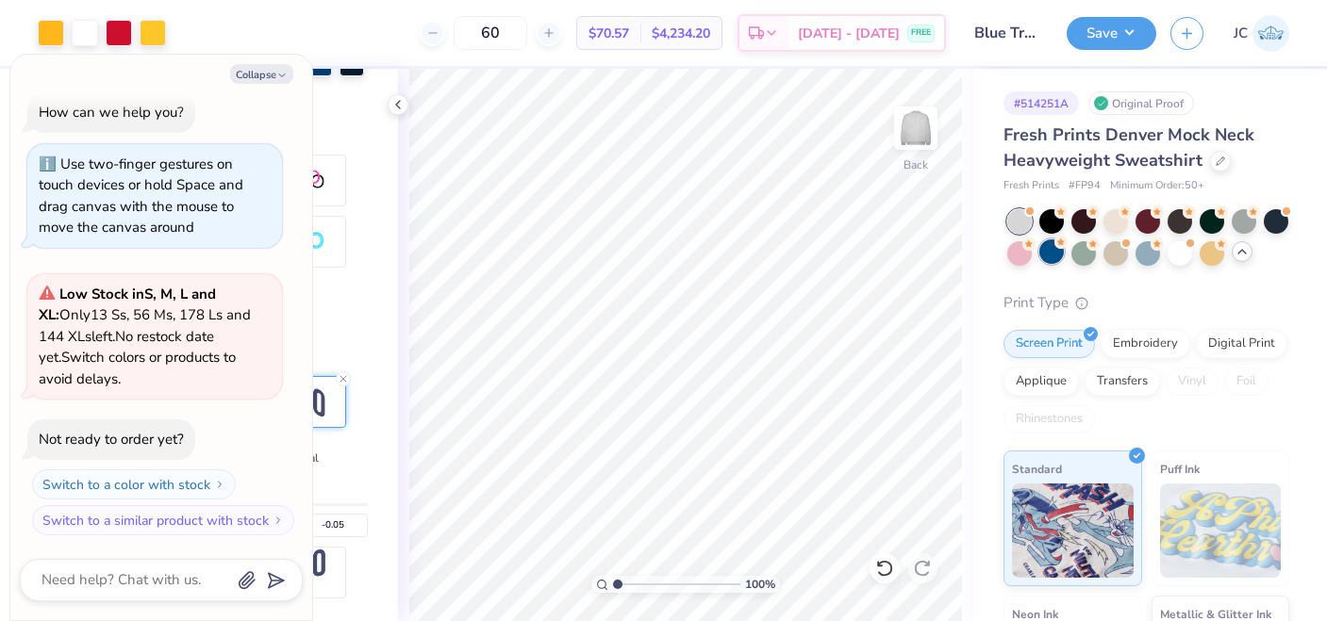
click at [1054, 248] on icon at bounding box center [1060, 242] width 13 height 13
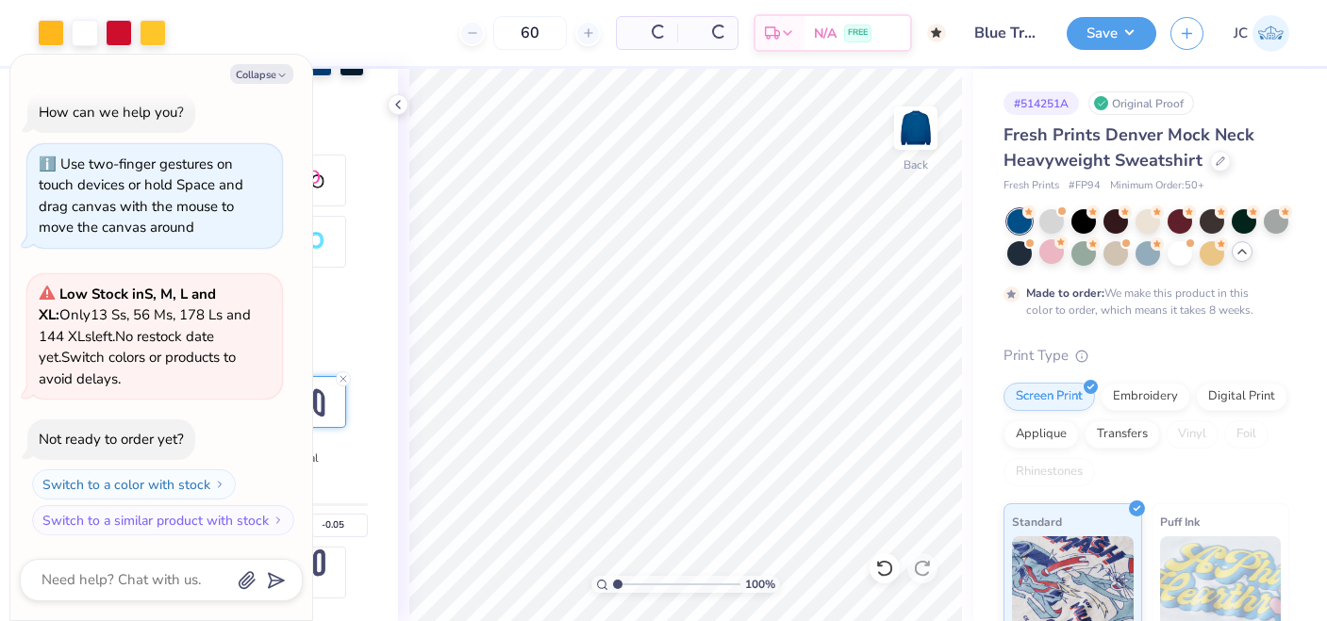
scroll to position [194, 0]
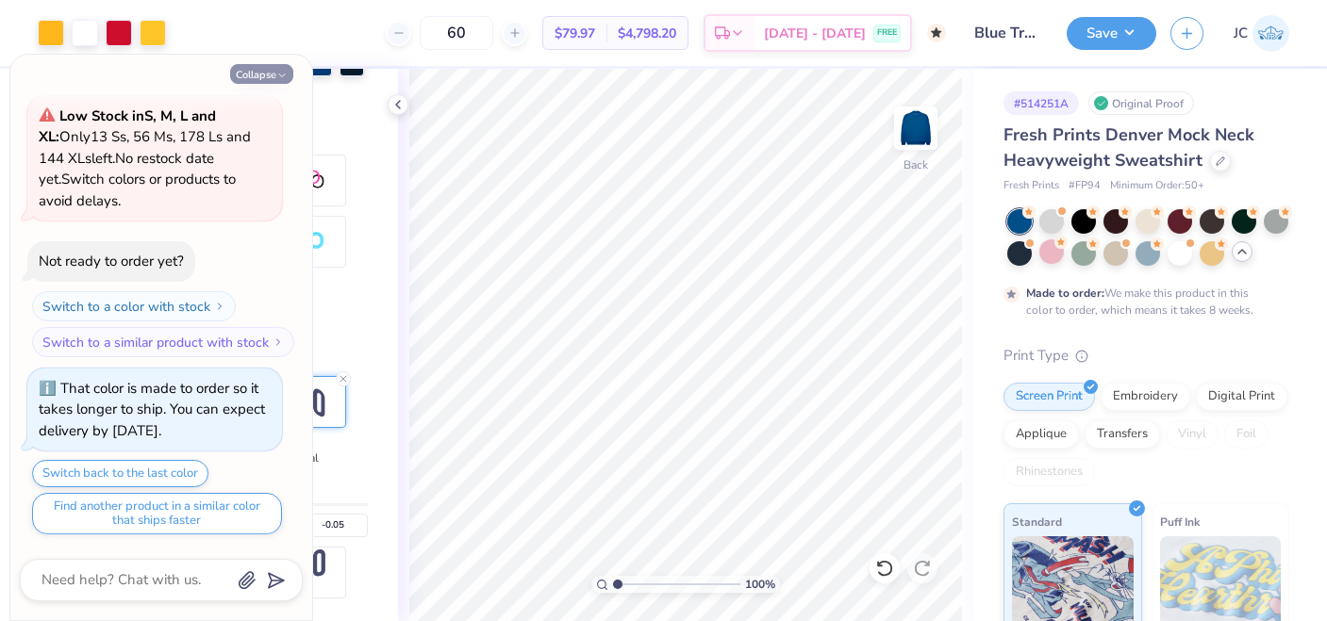
click at [261, 82] on button "Collapse" at bounding box center [261, 74] width 63 height 20
type textarea "x"
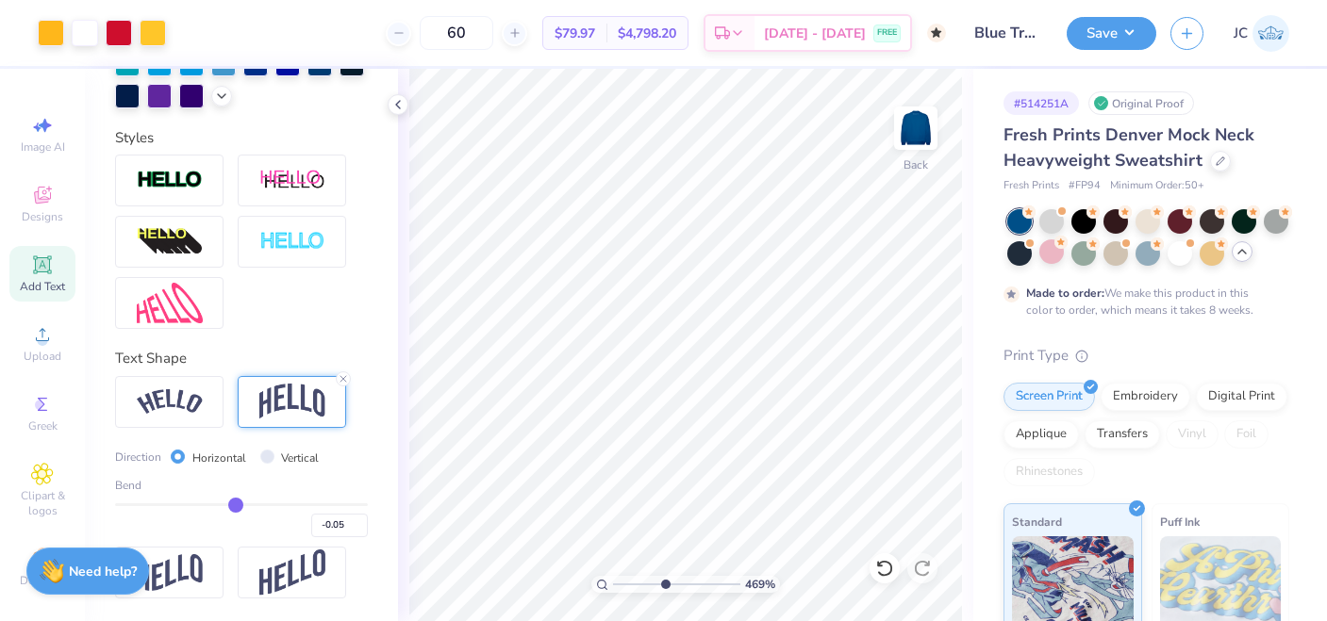
drag, startPoint x: 618, startPoint y: 582, endPoint x: 663, endPoint y: 579, distance: 45.3
type input "4.65"
click at [663, 579] on input "range" at bounding box center [676, 584] width 127 height 17
type input "2.64"
type input "1.86"
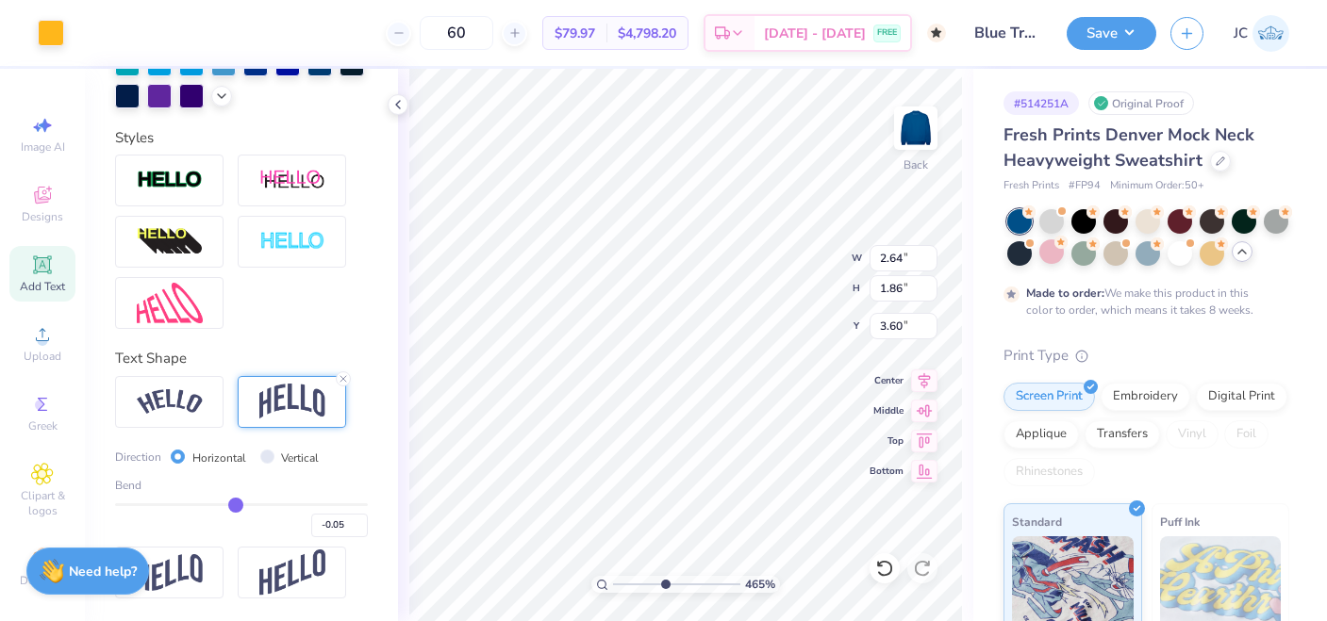
type input "3.64"
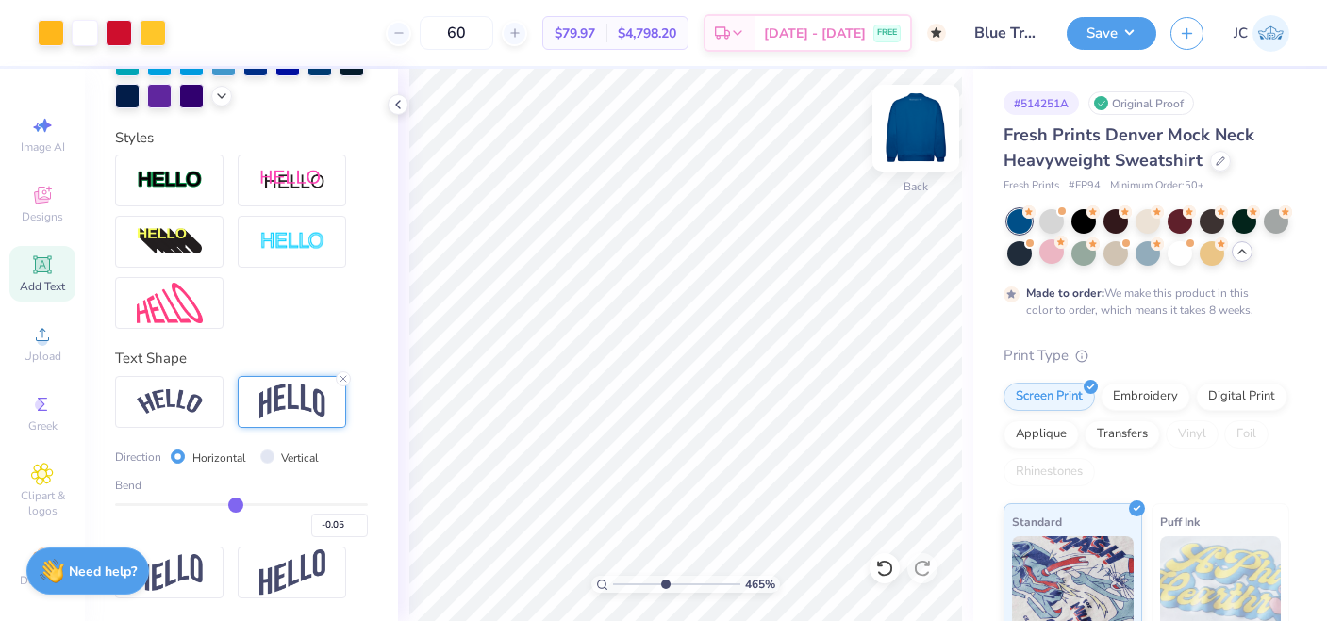
click at [909, 137] on img at bounding box center [915, 128] width 75 height 75
drag, startPoint x: 662, startPoint y: 583, endPoint x: 618, endPoint y: 583, distance: 43.4
click at [618, 583] on input "range" at bounding box center [676, 584] width 127 height 17
drag, startPoint x: 618, startPoint y: 585, endPoint x: 597, endPoint y: 585, distance: 21.7
type input "1"
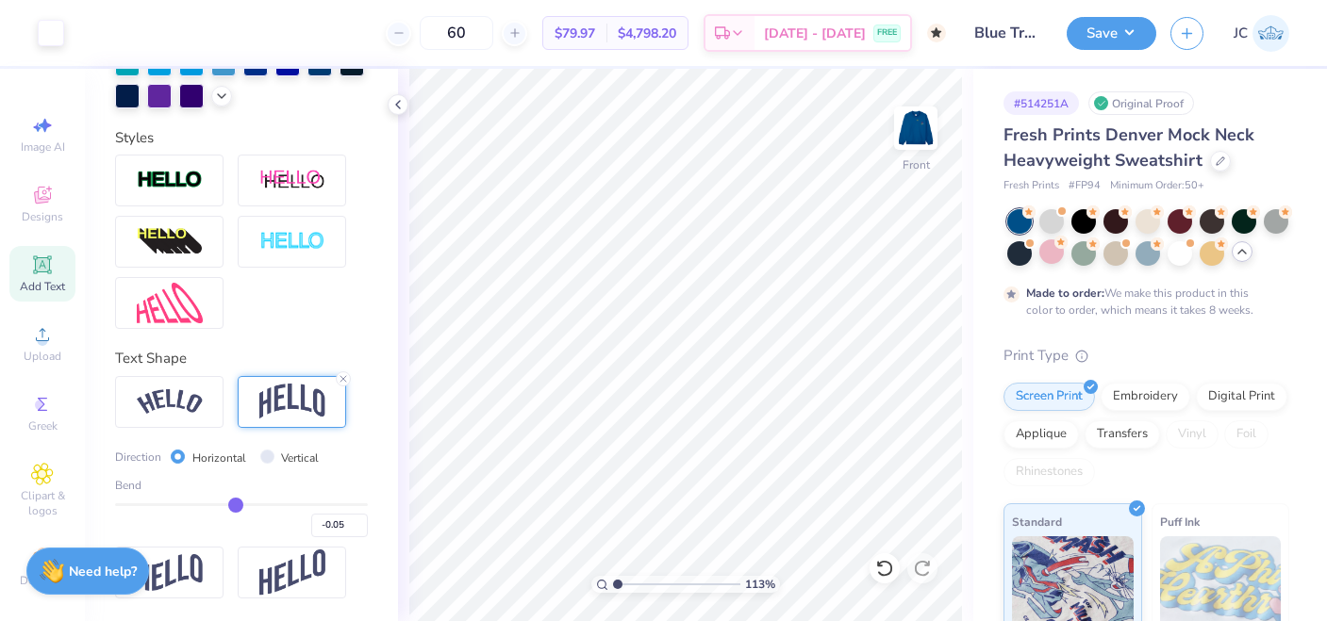
click at [613, 585] on input "range" at bounding box center [676, 584] width 127 height 17
click at [903, 124] on img at bounding box center [915, 128] width 75 height 75
click at [911, 178] on div "Back" at bounding box center [915, 186] width 25 height 17
click at [911, 164] on img at bounding box center [915, 128] width 75 height 75
click at [1127, 40] on button "Save" at bounding box center [1111, 30] width 90 height 33
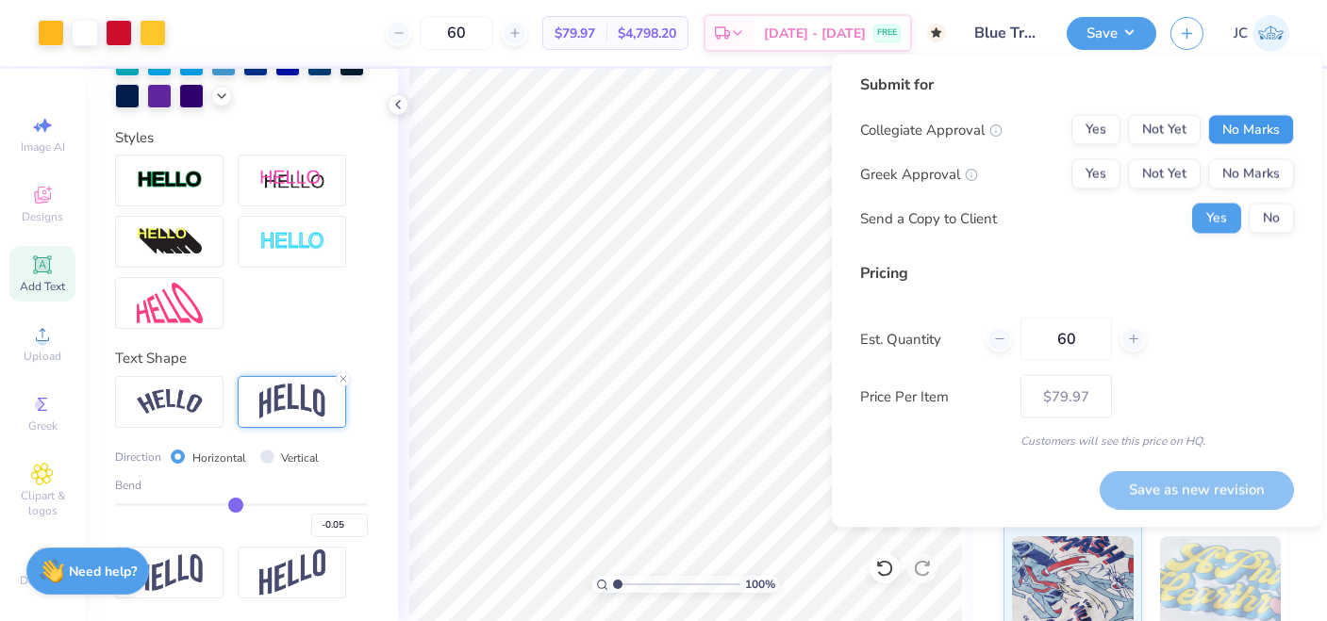
click at [1224, 129] on button "No Marks" at bounding box center [1251, 130] width 86 height 30
click at [1098, 176] on button "Yes" at bounding box center [1095, 174] width 49 height 30
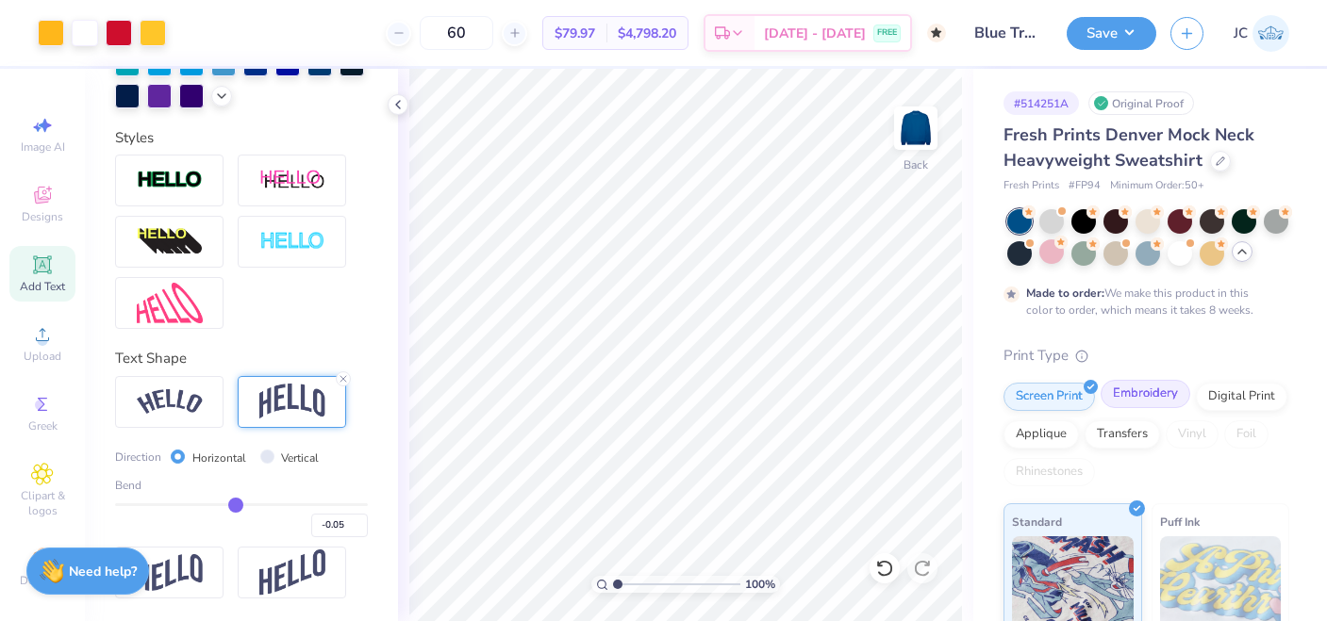
click at [1128, 400] on div "Embroidery" at bounding box center [1145, 394] width 90 height 28
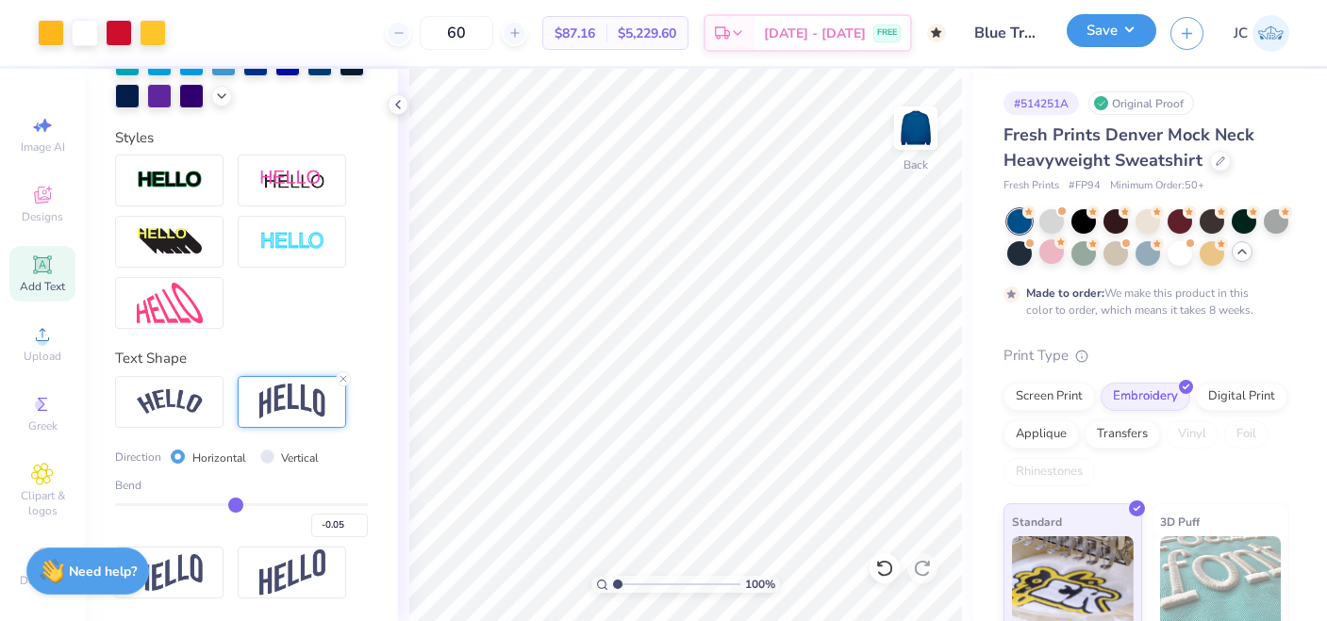
click at [1125, 29] on button "Save" at bounding box center [1111, 30] width 90 height 33
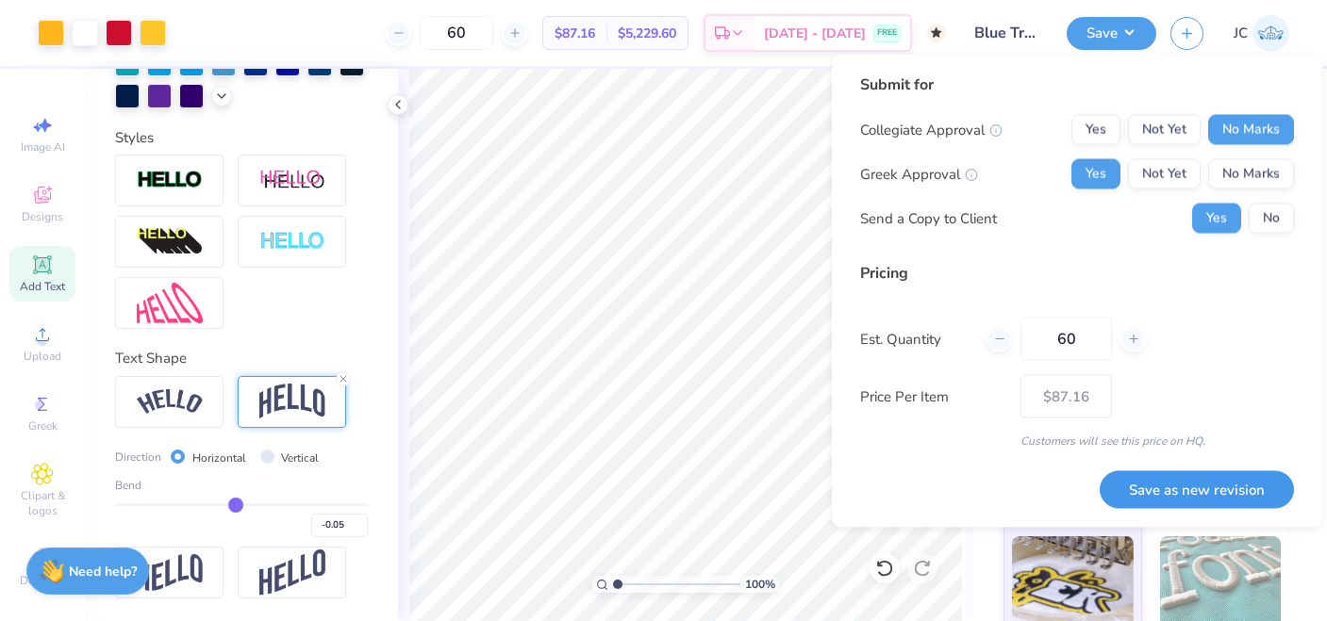
click at [1196, 493] on button "Save as new revision" at bounding box center [1196, 489] width 194 height 39
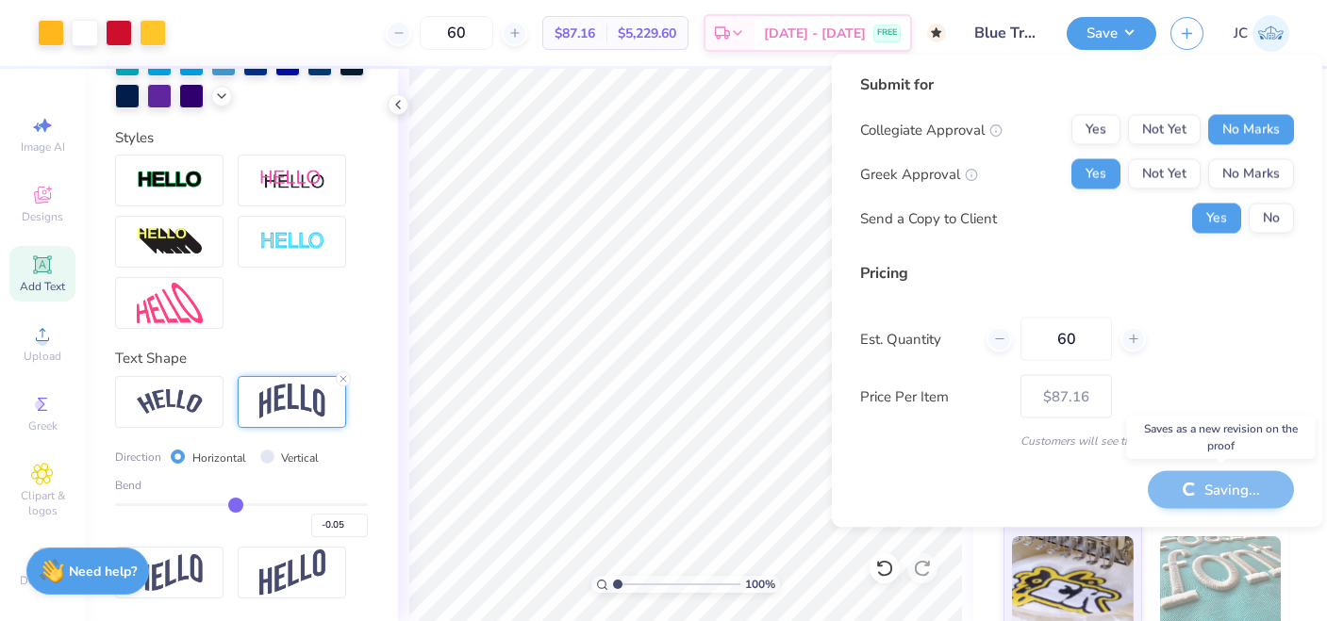
type input "– –"
